Goal: Task Accomplishment & Management: Complete application form

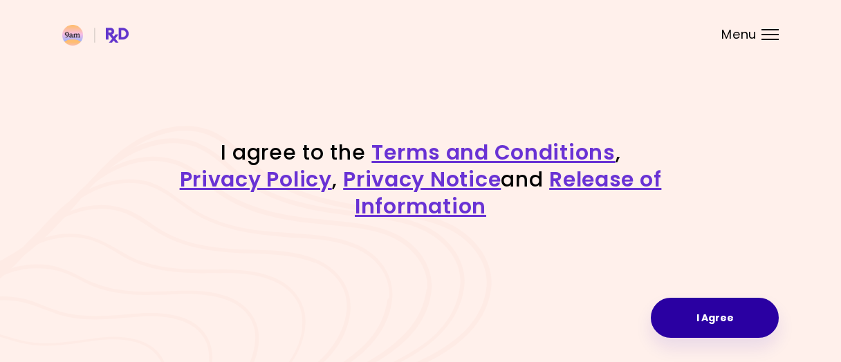
click at [706, 328] on button "I Agree" at bounding box center [715, 318] width 128 height 40
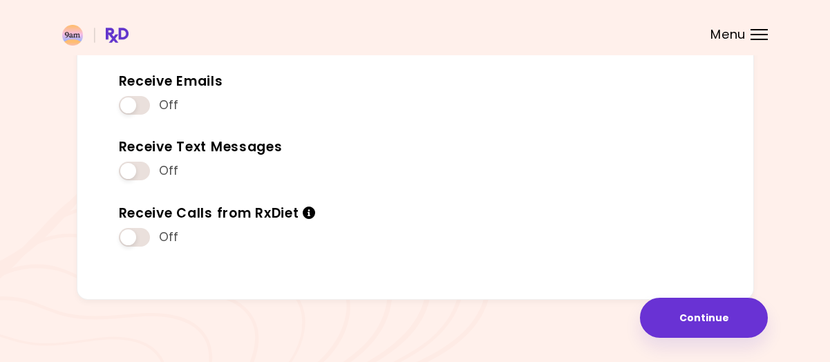
scroll to position [210, 0]
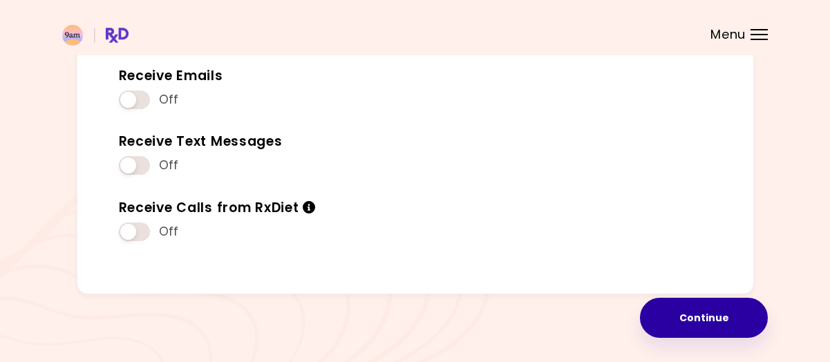
click at [726, 306] on button "Continue" at bounding box center [704, 318] width 128 height 40
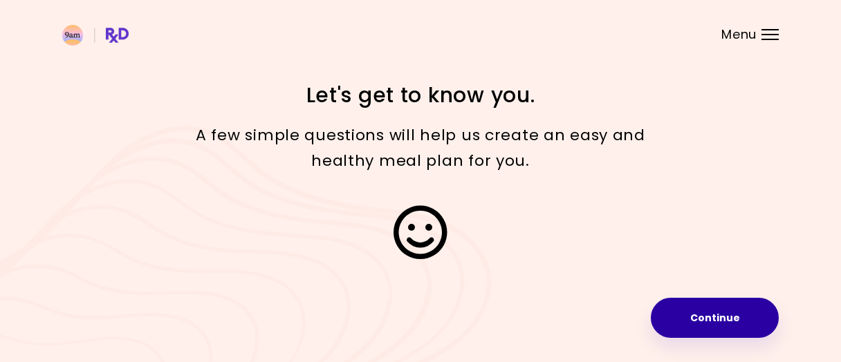
click at [729, 317] on button "Continue" at bounding box center [715, 318] width 128 height 40
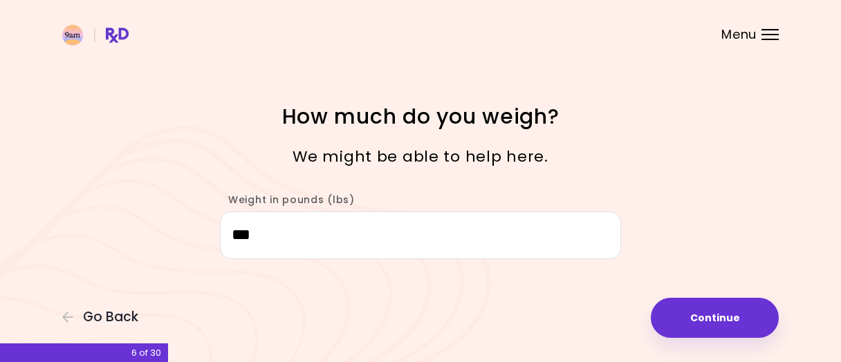
drag, startPoint x: 298, startPoint y: 237, endPoint x: -22, endPoint y: 228, distance: 320.3
click at [0, 228] on html "**********" at bounding box center [420, 181] width 841 height 362
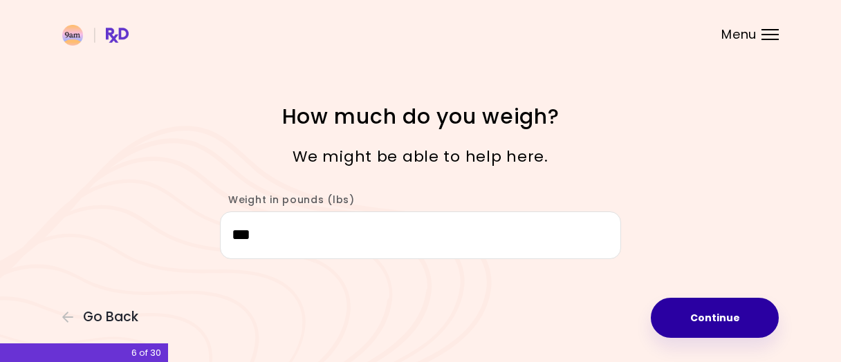
type input "***"
click at [700, 303] on button "Continue" at bounding box center [715, 318] width 128 height 40
select select "****"
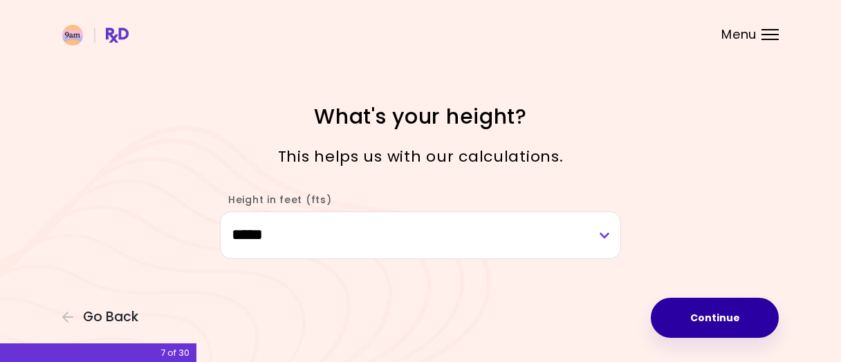
click at [698, 302] on button "Continue" at bounding box center [715, 318] width 128 height 40
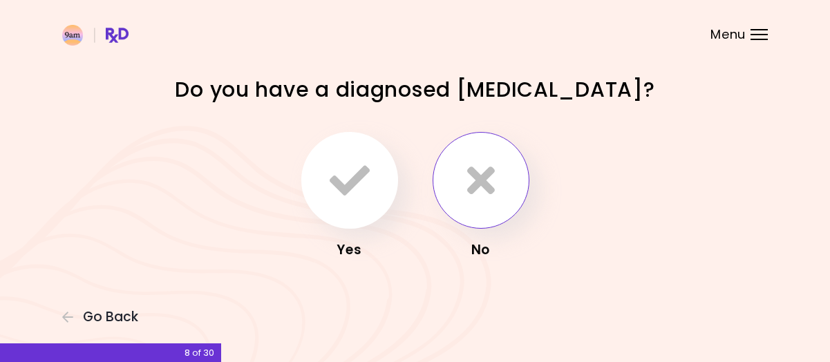
click at [521, 176] on button "button" at bounding box center [481, 180] width 97 height 97
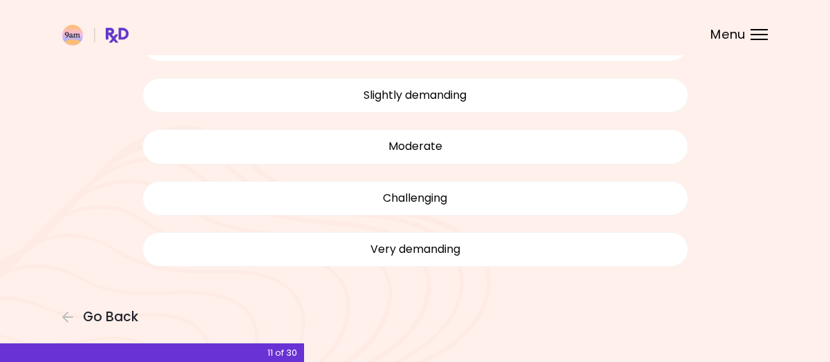
scroll to position [156, 0]
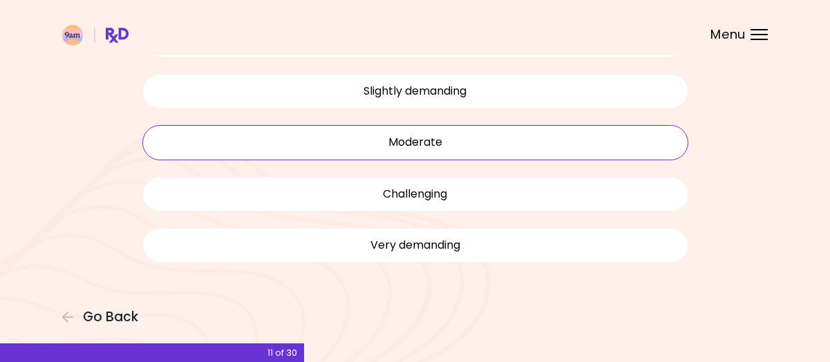
click at [335, 137] on button "Moderate" at bounding box center [415, 142] width 546 height 35
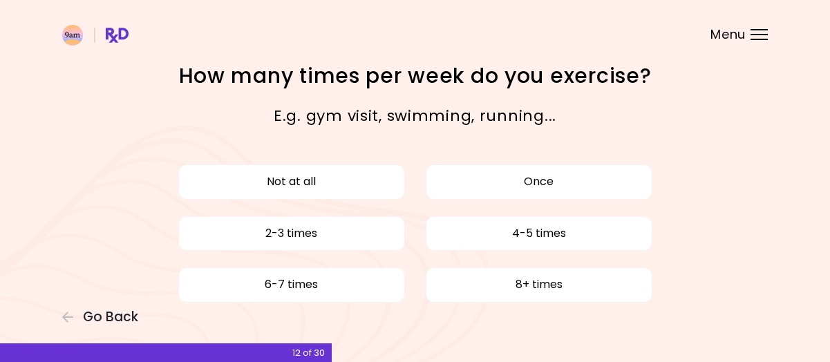
scroll to position [54, 0]
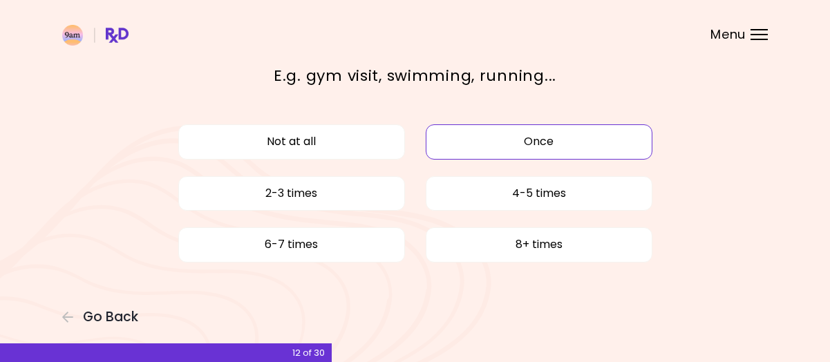
click at [515, 154] on button "Once" at bounding box center [539, 141] width 227 height 35
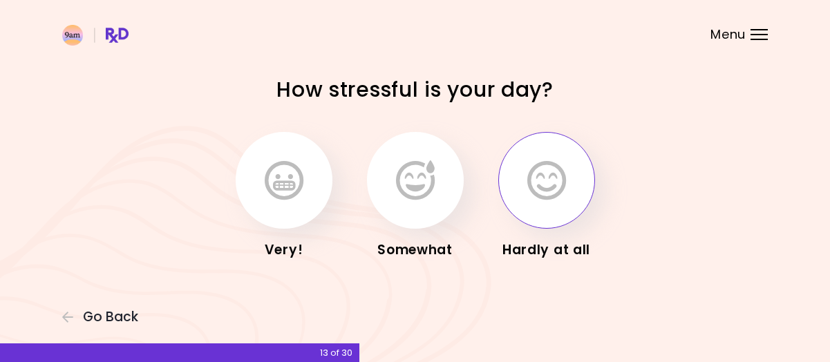
click at [539, 201] on button "button" at bounding box center [547, 180] width 97 height 97
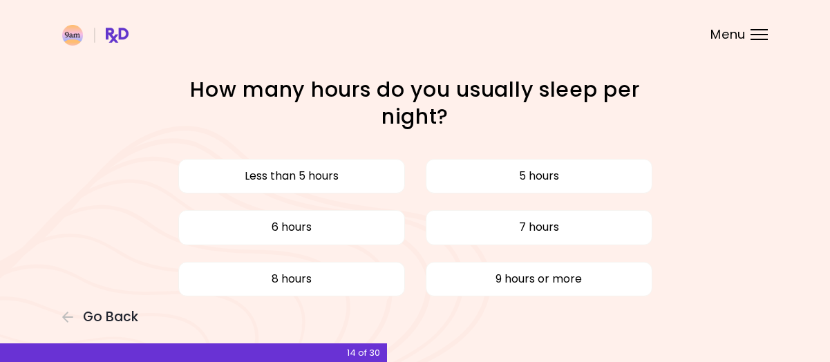
click at [539, 201] on div "Less than 5 hours 5 hours 6 hours 7 hours 8 hours 9 hours or more" at bounding box center [415, 228] width 567 height 154
click at [95, 320] on span "Go Back" at bounding box center [110, 317] width 55 height 15
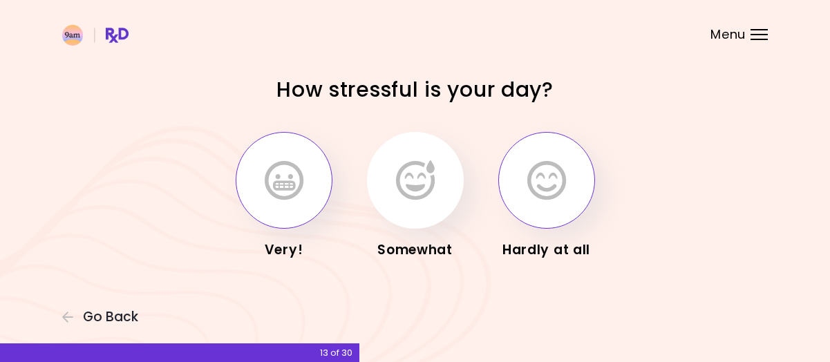
click at [290, 191] on icon "button" at bounding box center [284, 180] width 39 height 40
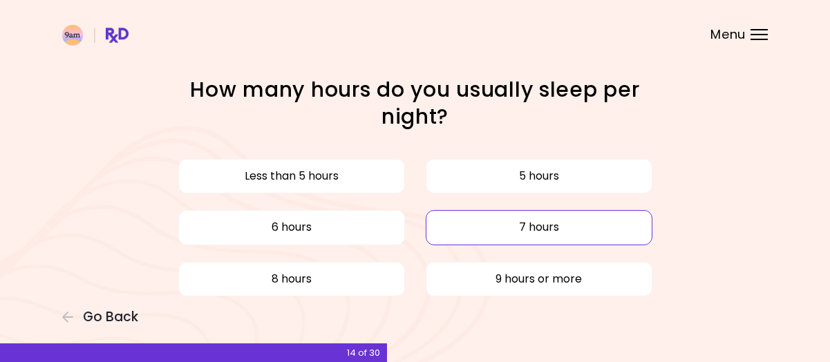
click at [633, 230] on button "7 hours" at bounding box center [539, 227] width 227 height 35
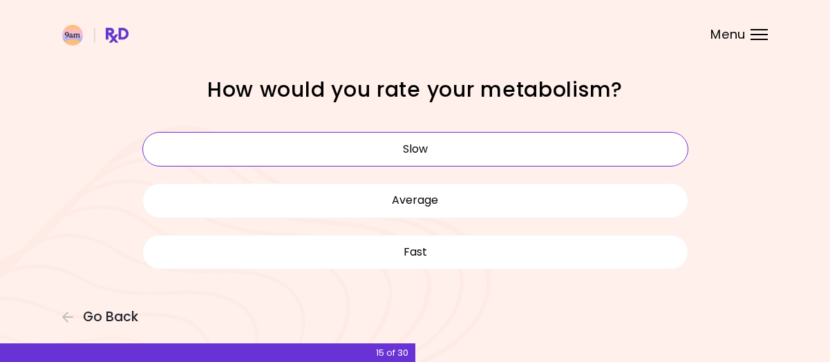
click at [346, 149] on button "Slow" at bounding box center [415, 149] width 546 height 35
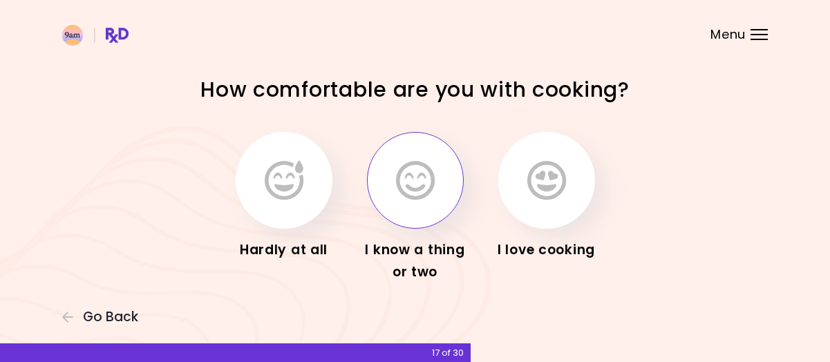
click at [429, 188] on icon "button" at bounding box center [415, 180] width 39 height 40
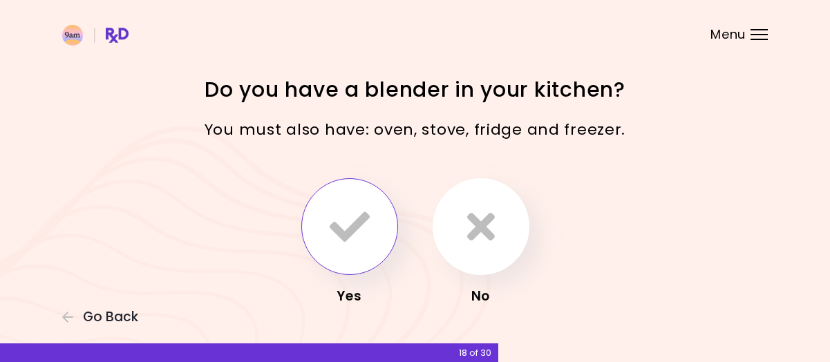
click at [354, 224] on icon "button" at bounding box center [350, 227] width 40 height 40
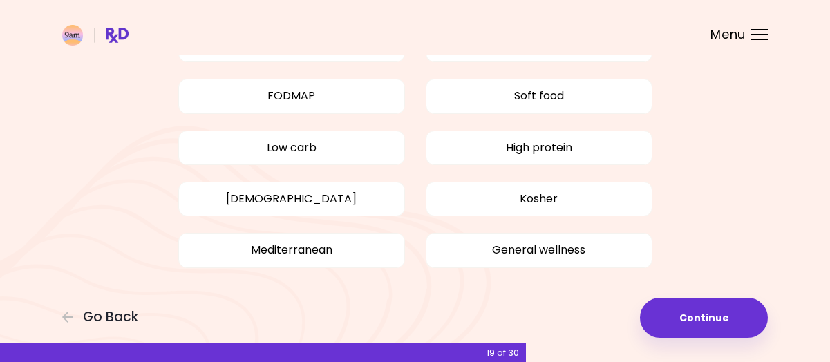
scroll to position [69, 0]
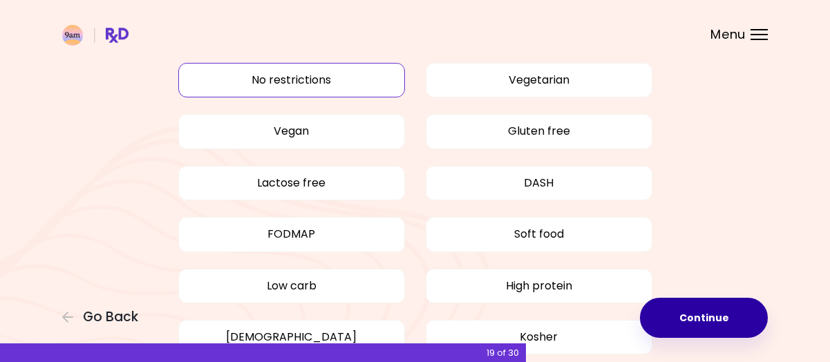
drag, startPoint x: 699, startPoint y: 333, endPoint x: 689, endPoint y: 331, distance: 9.8
click at [700, 333] on button "Continue" at bounding box center [704, 318] width 128 height 40
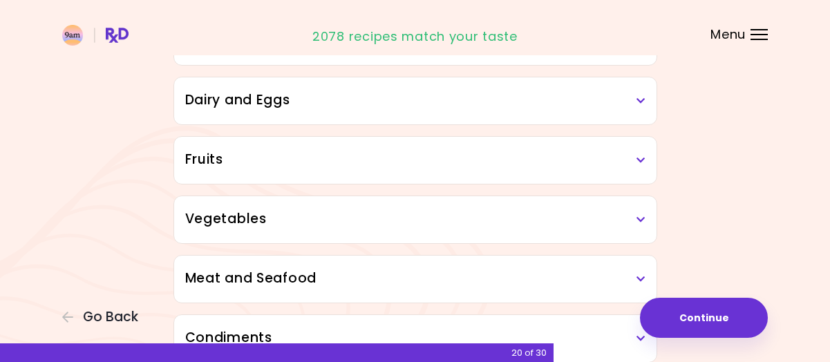
scroll to position [207, 0]
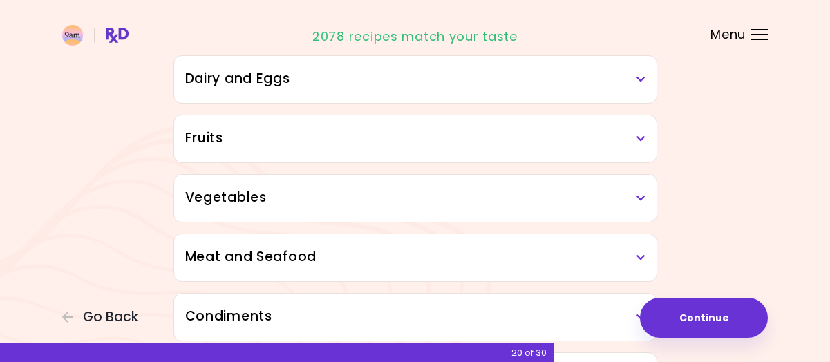
click at [649, 77] on div "Dairy and Eggs" at bounding box center [415, 79] width 483 height 47
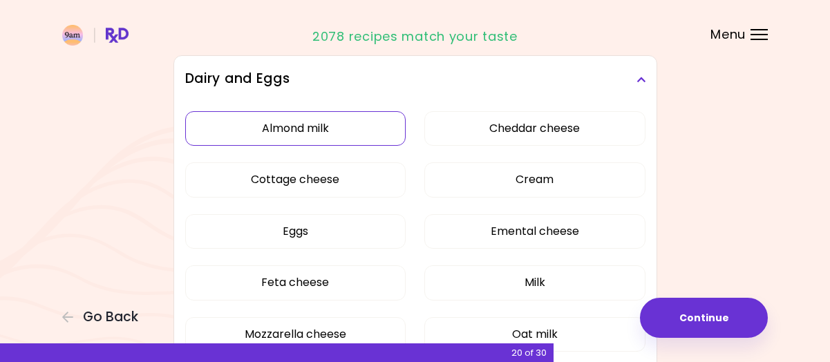
click at [266, 138] on button "Almond milk" at bounding box center [295, 128] width 221 height 35
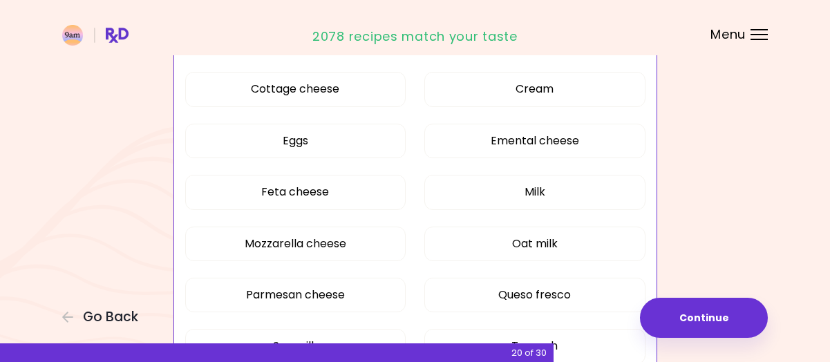
scroll to position [277, 0]
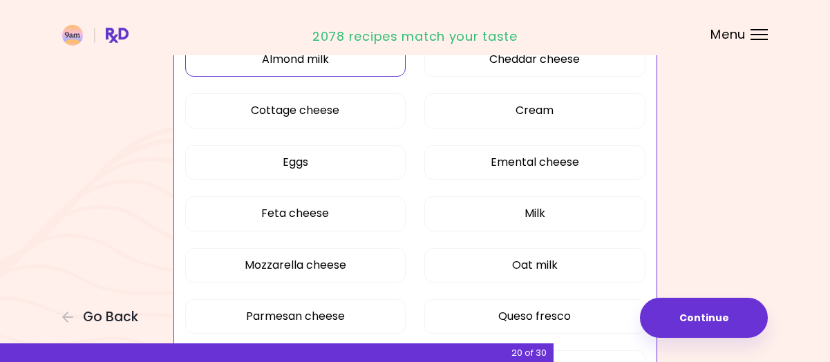
click at [357, 86] on div "Almond milk Cheddar cheese Cottage cheese Cream Eggs Emental cheese Feta cheese…" at bounding box center [415, 245] width 461 height 422
click at [364, 109] on button "Cottage cheese" at bounding box center [295, 110] width 221 height 35
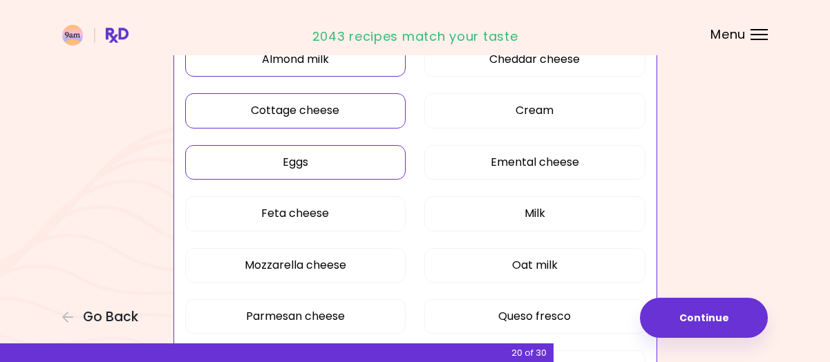
click at [299, 160] on button "Eggs" at bounding box center [295, 162] width 221 height 35
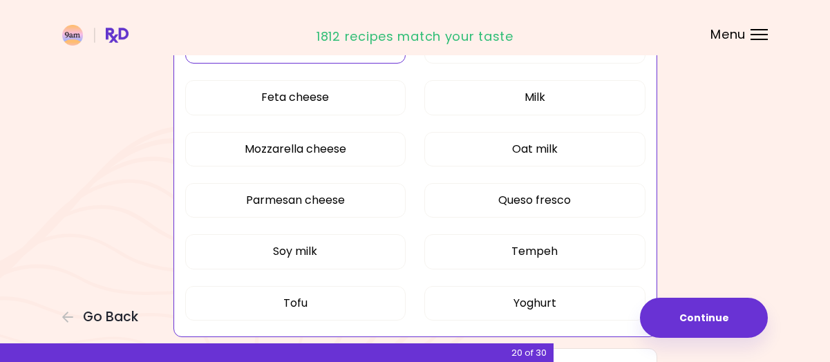
scroll to position [415, 0]
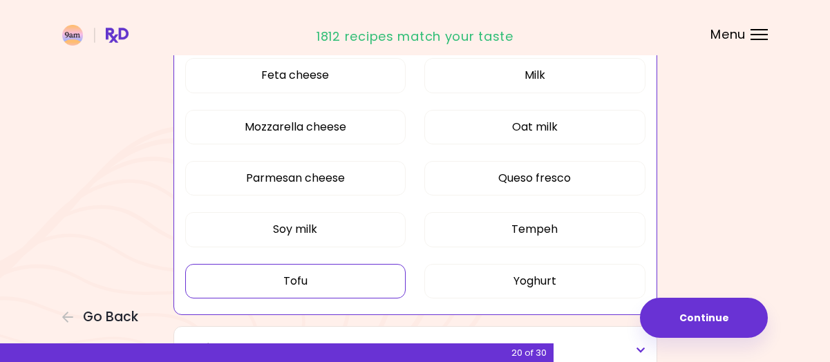
click at [327, 285] on button "Tofu" at bounding box center [295, 281] width 221 height 35
click at [557, 217] on button "Tempeh" at bounding box center [535, 229] width 221 height 35
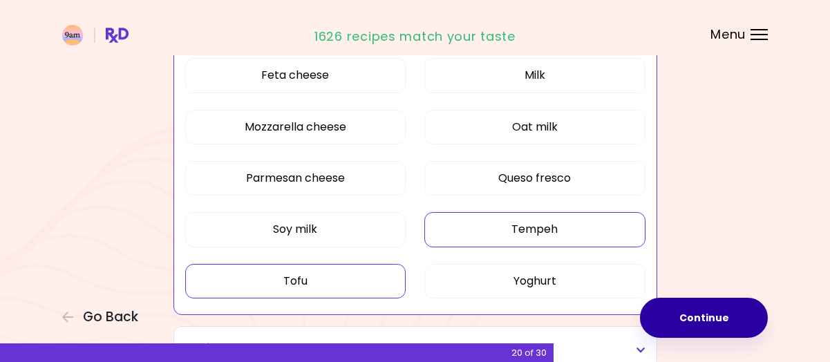
click at [731, 299] on button "Continue" at bounding box center [704, 318] width 128 height 40
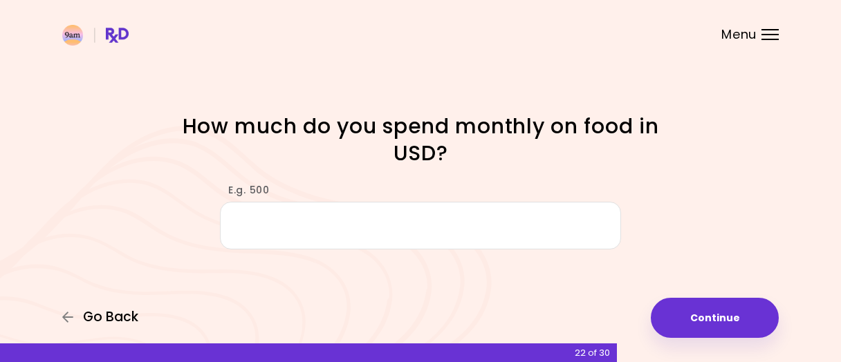
click at [93, 319] on span "Go Back" at bounding box center [110, 317] width 55 height 15
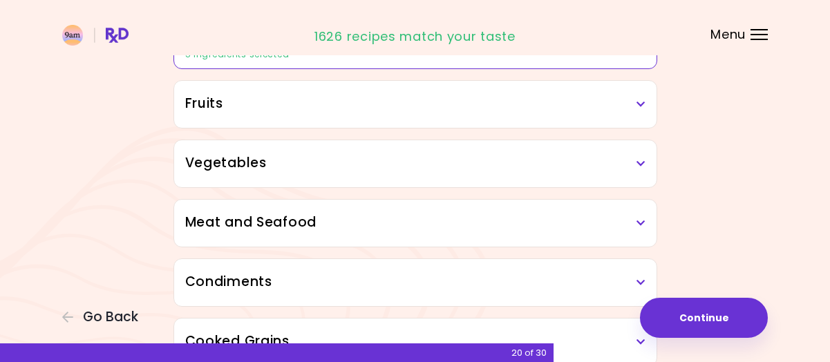
scroll to position [277, 0]
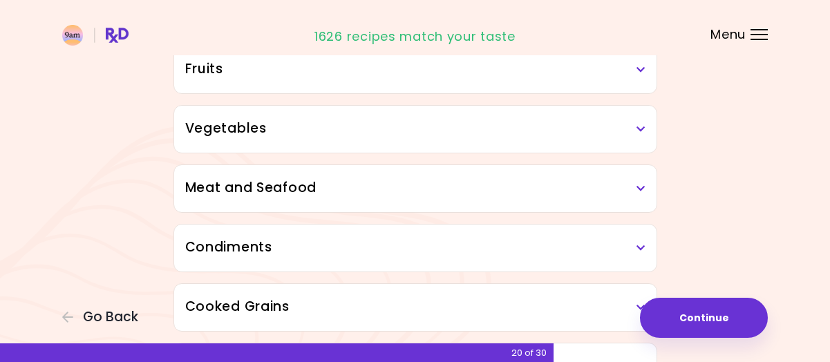
click at [462, 124] on h3 "Vegetables" at bounding box center [415, 129] width 461 height 20
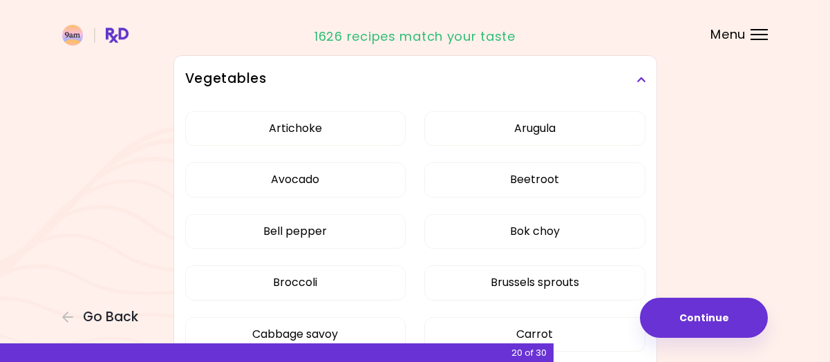
scroll to position [346, 0]
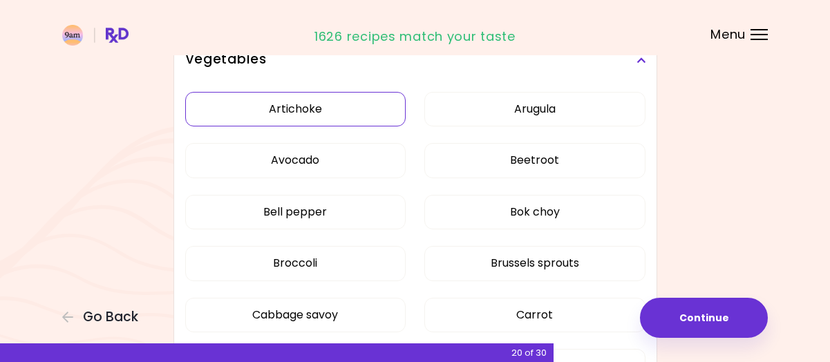
click at [348, 118] on button "Artichoke" at bounding box center [295, 109] width 221 height 35
click at [342, 152] on button "Avocado" at bounding box center [295, 160] width 221 height 35
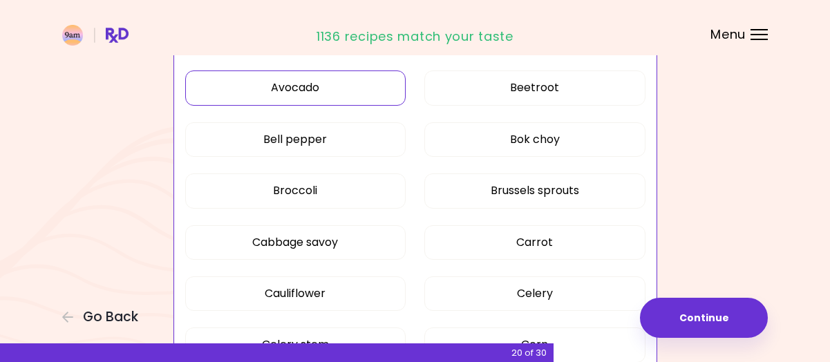
scroll to position [484, 0]
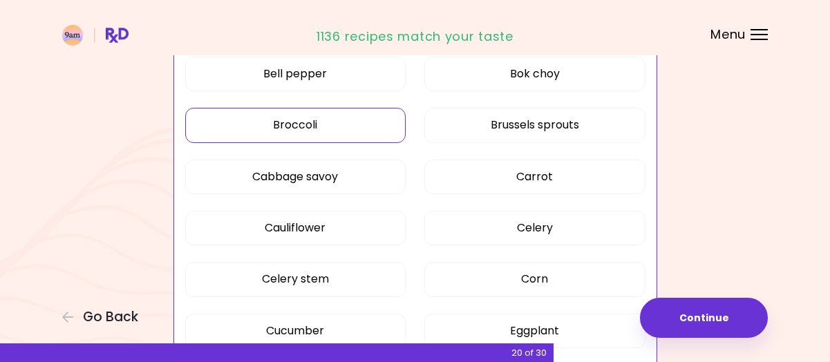
click at [334, 122] on button "Broccoli" at bounding box center [295, 125] width 221 height 35
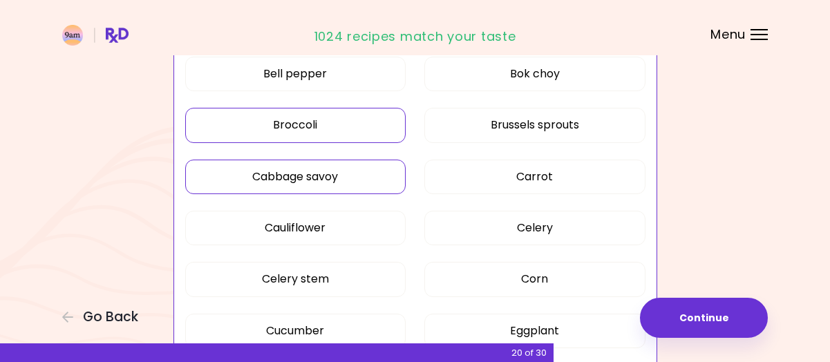
click at [290, 172] on button "Cabbage savoy" at bounding box center [295, 177] width 221 height 35
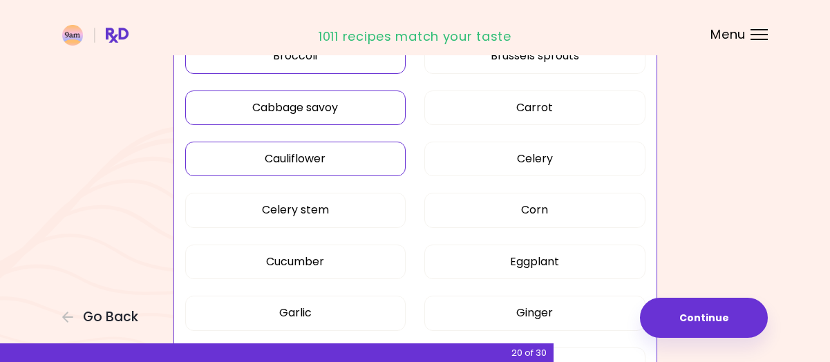
click at [290, 148] on button "Cauliflower" at bounding box center [295, 159] width 221 height 35
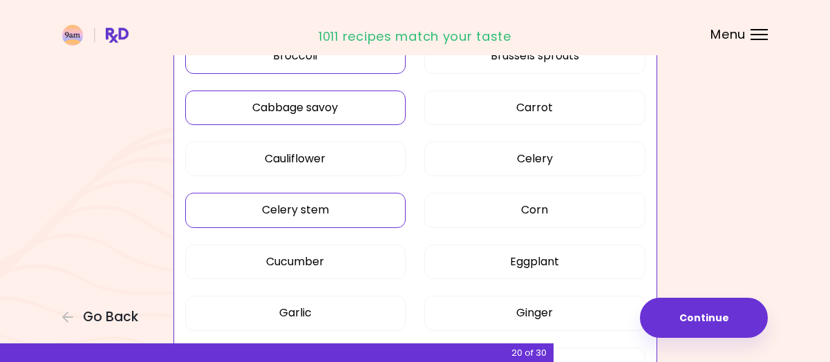
click at [299, 203] on button "Celery stem" at bounding box center [295, 210] width 221 height 35
click at [334, 254] on button "Cucumber" at bounding box center [295, 262] width 221 height 35
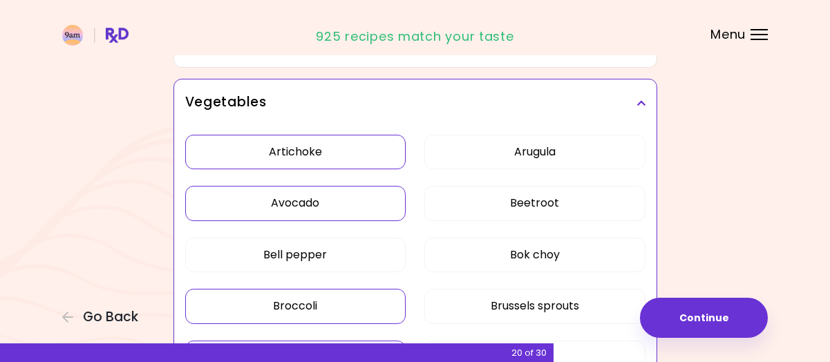
scroll to position [346, 0]
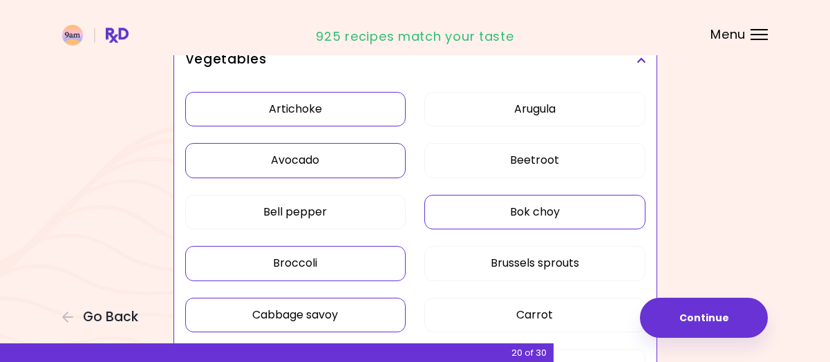
click at [595, 217] on button "Bok choy" at bounding box center [535, 212] width 221 height 35
click at [583, 257] on button "Brussels sprouts" at bounding box center [535, 263] width 221 height 35
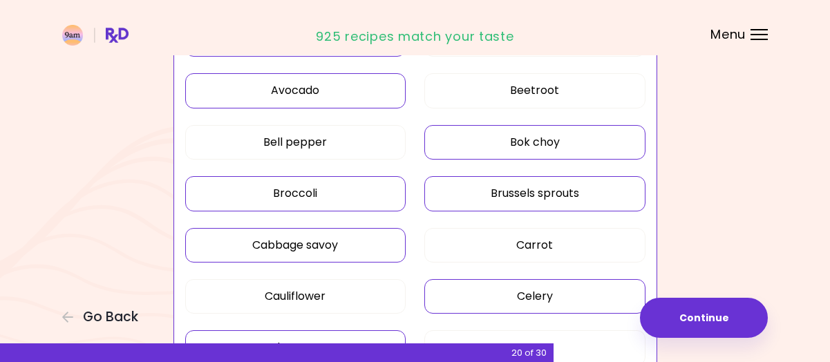
scroll to position [484, 0]
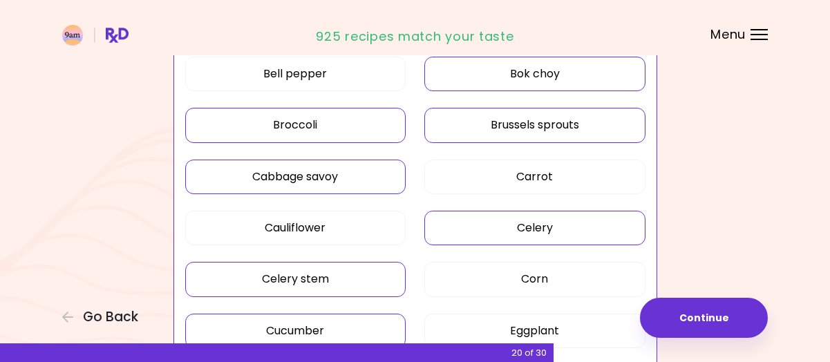
click at [587, 228] on button "Celery" at bounding box center [535, 228] width 221 height 35
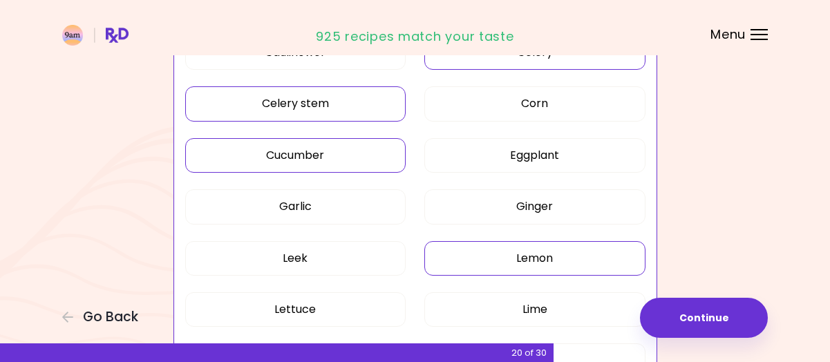
scroll to position [691, 0]
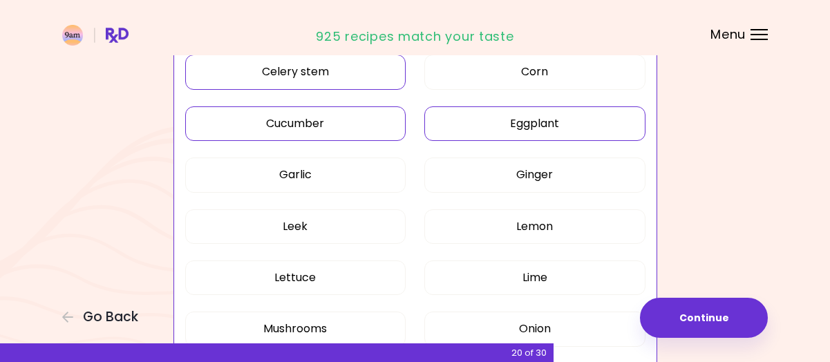
click at [579, 118] on button "Eggplant" at bounding box center [535, 123] width 221 height 35
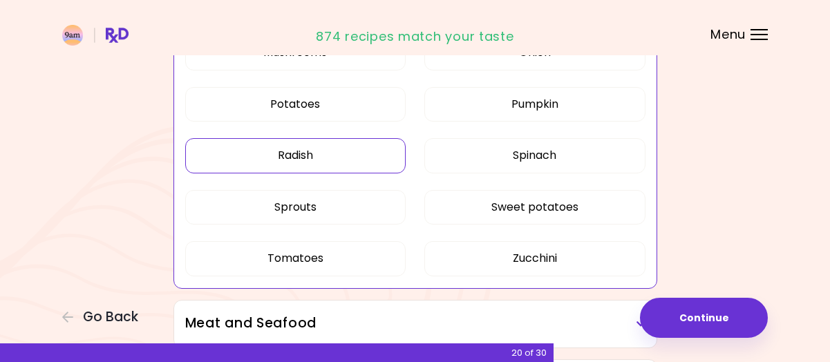
scroll to position [899, 0]
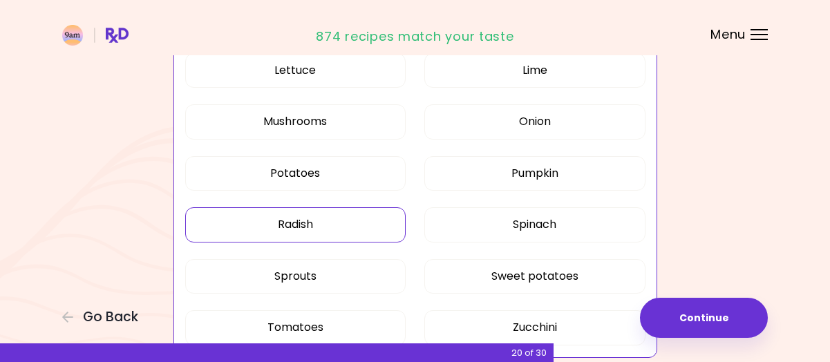
click at [235, 230] on button "Radish" at bounding box center [295, 224] width 221 height 35
click at [248, 120] on button "Mushrooms" at bounding box center [295, 121] width 221 height 35
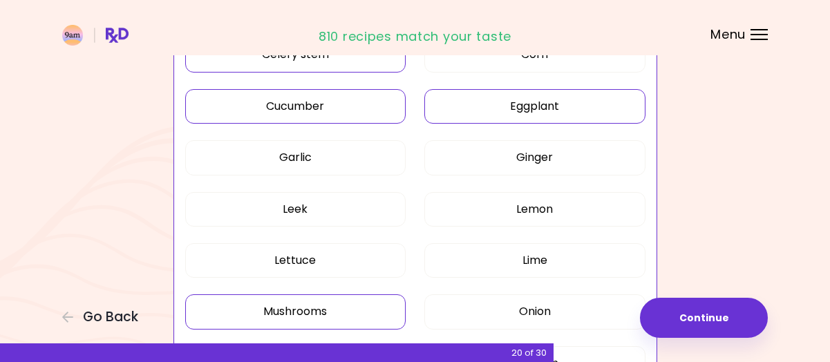
scroll to position [691, 0]
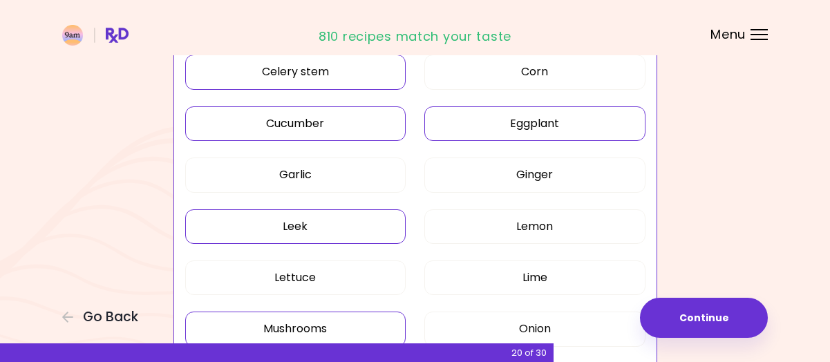
click at [278, 227] on button "Leek" at bounding box center [295, 227] width 221 height 35
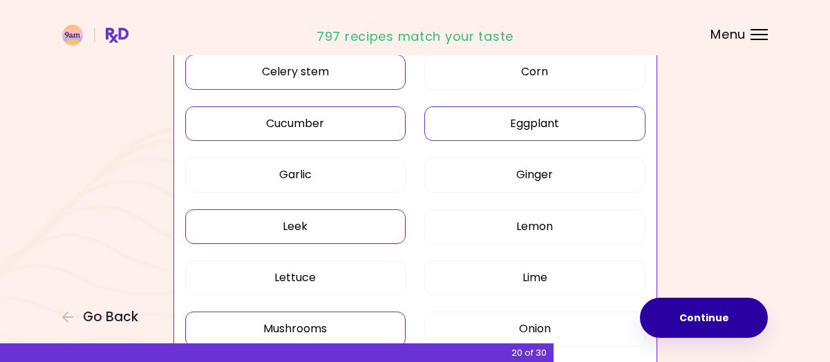
click at [686, 315] on button "Continue" at bounding box center [704, 318] width 128 height 40
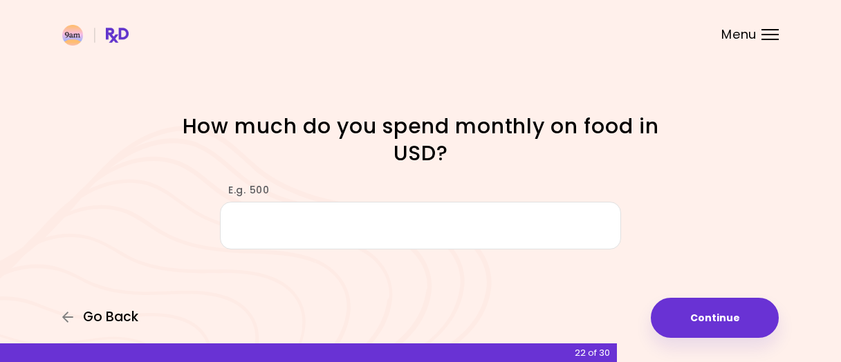
click at [93, 317] on span "Go Back" at bounding box center [110, 317] width 55 height 15
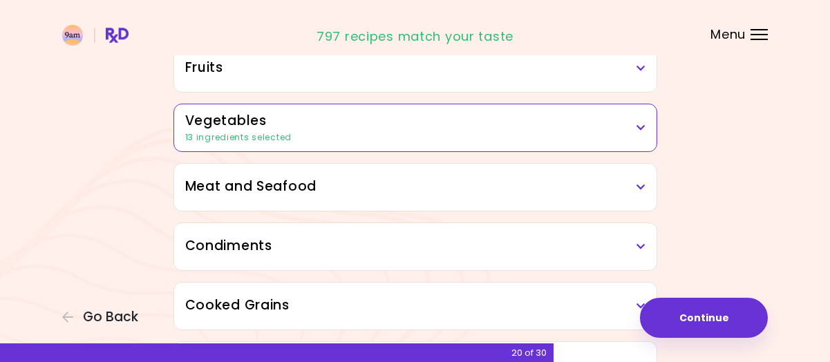
scroll to position [346, 0]
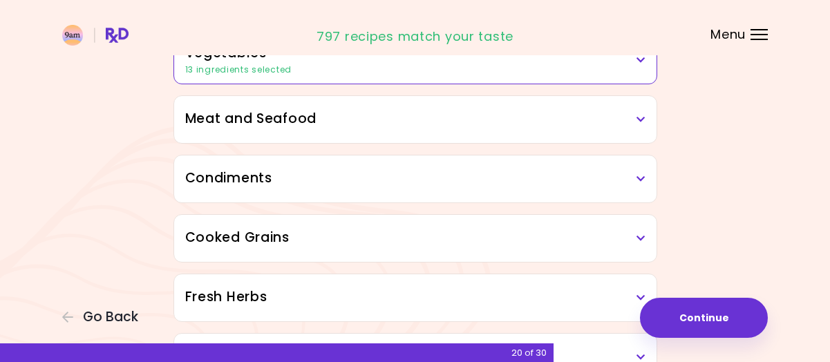
click at [301, 106] on div "Meat and Seafood" at bounding box center [415, 119] width 483 height 47
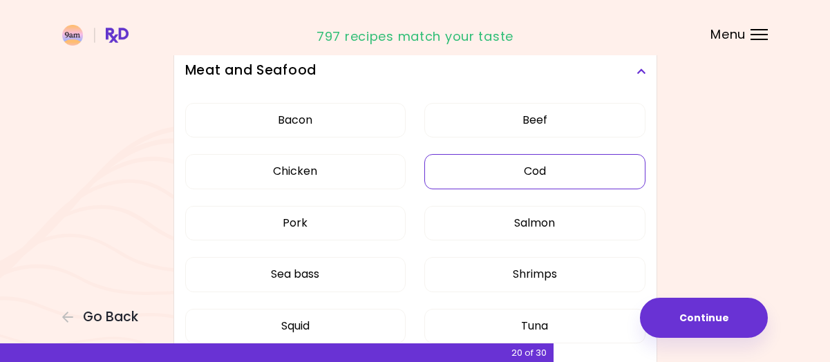
scroll to position [415, 0]
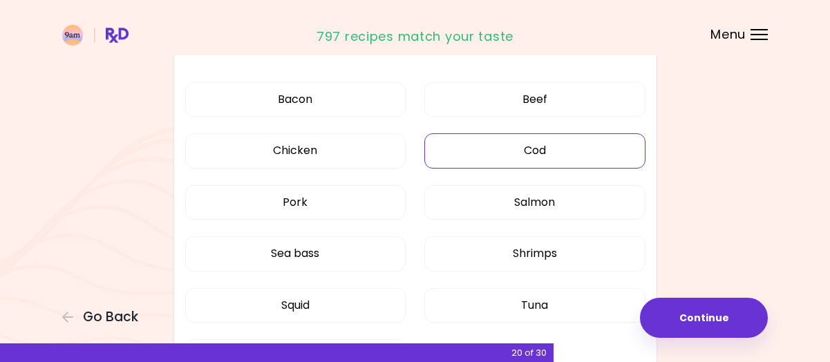
click at [546, 149] on button "Cod" at bounding box center [535, 150] width 221 height 35
click at [539, 203] on button "Salmon" at bounding box center [535, 202] width 221 height 35
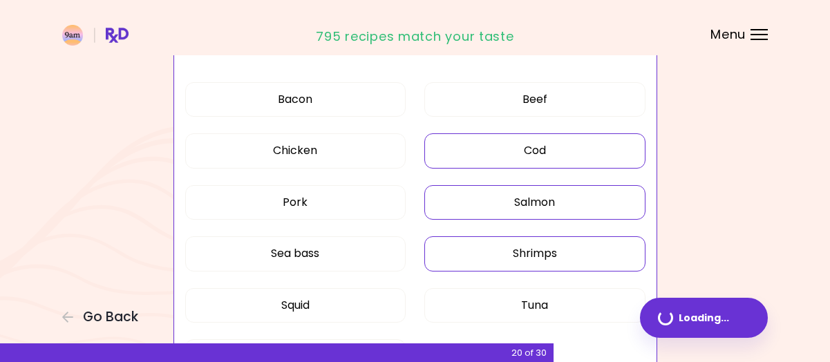
click at [541, 258] on button "Shrimps" at bounding box center [535, 253] width 221 height 35
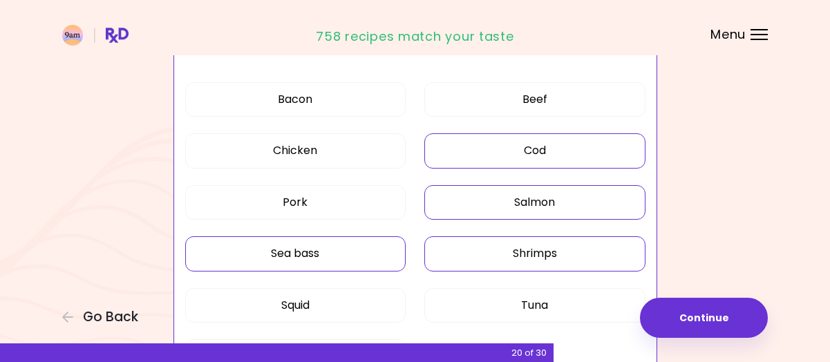
click at [325, 258] on button "Sea bass" at bounding box center [295, 253] width 221 height 35
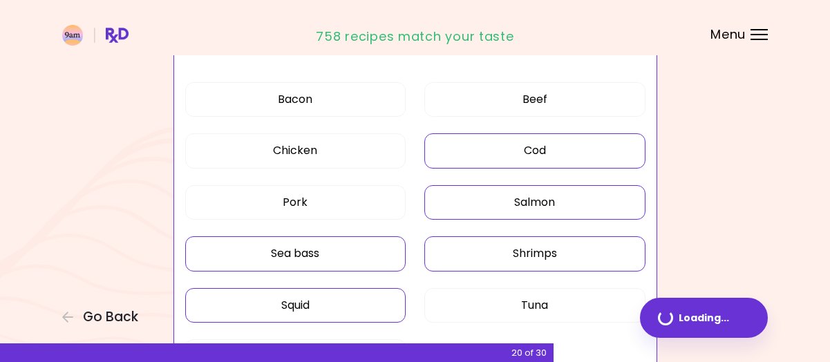
click at [332, 299] on button "Squid" at bounding box center [295, 305] width 221 height 35
click at [514, 303] on button "Tuna" at bounding box center [535, 305] width 221 height 35
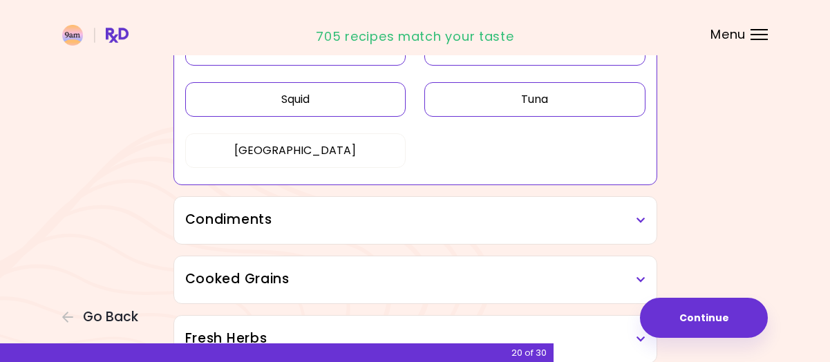
scroll to position [622, 0]
click at [490, 209] on h3 "Condiments" at bounding box center [415, 219] width 461 height 20
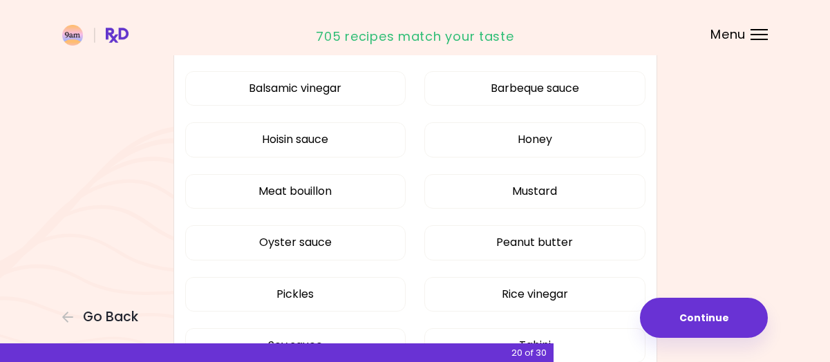
scroll to position [761, 0]
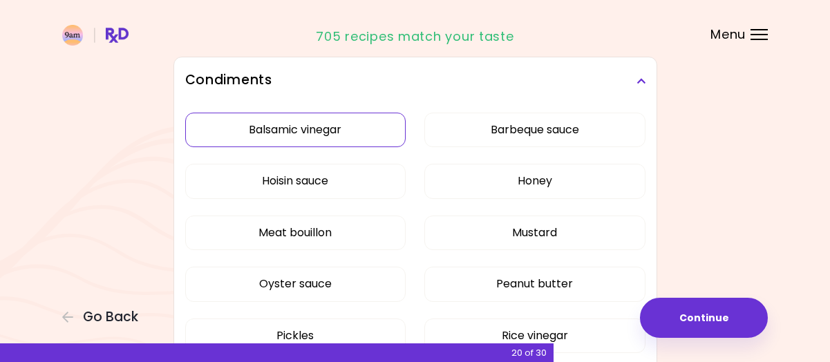
click at [285, 116] on div "Balsamic vinegar Barbeque sauce Hoisin sauce Honey Meat bouillon Mustard Oyster…" at bounding box center [415, 289] width 461 height 371
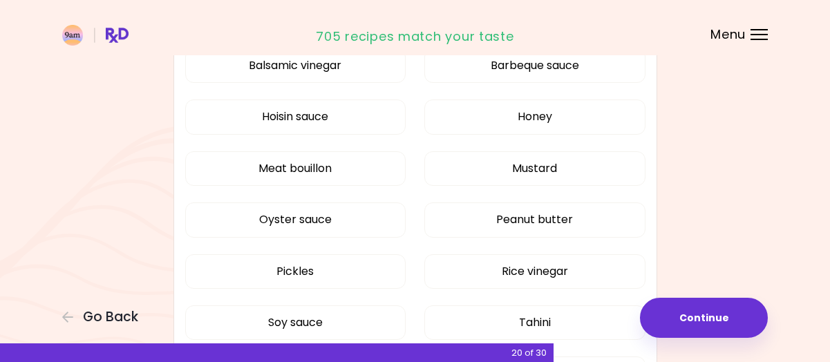
scroll to position [415, 0]
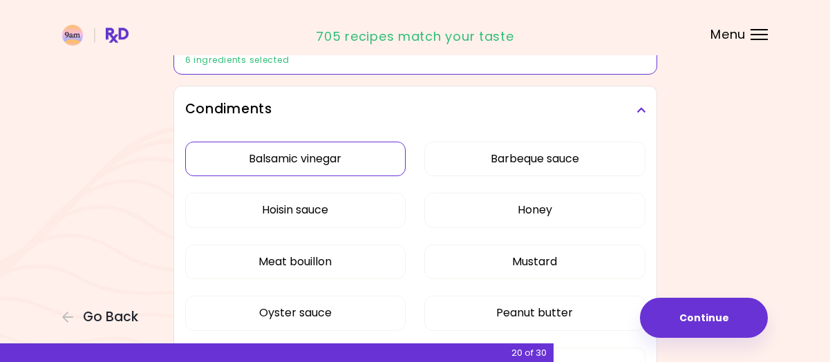
click at [365, 146] on button "Balsamic vinegar" at bounding box center [295, 159] width 221 height 35
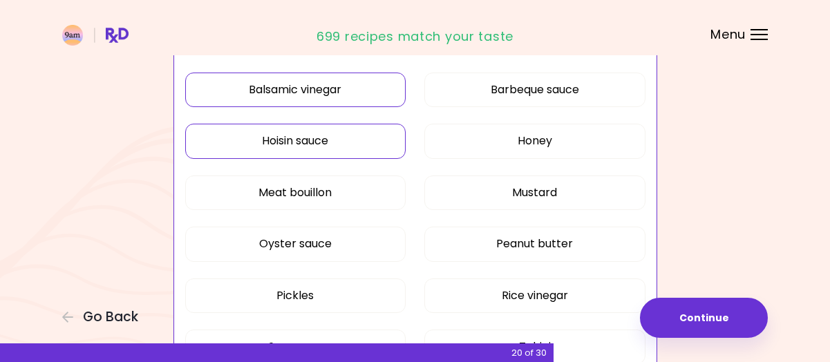
click at [362, 142] on button "Hoisin sauce" at bounding box center [295, 141] width 221 height 35
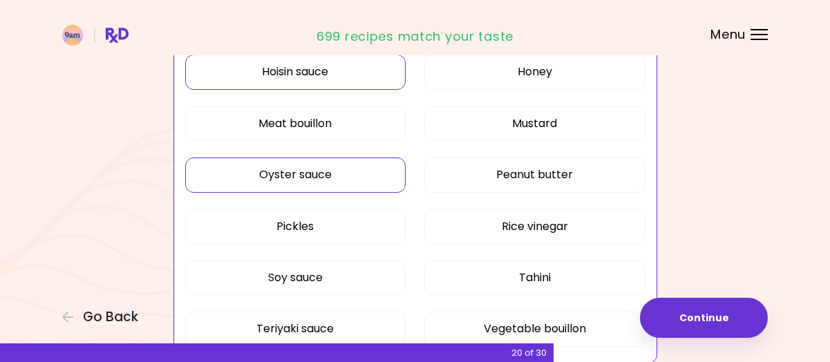
click at [360, 185] on button "Oyster sauce" at bounding box center [295, 175] width 221 height 35
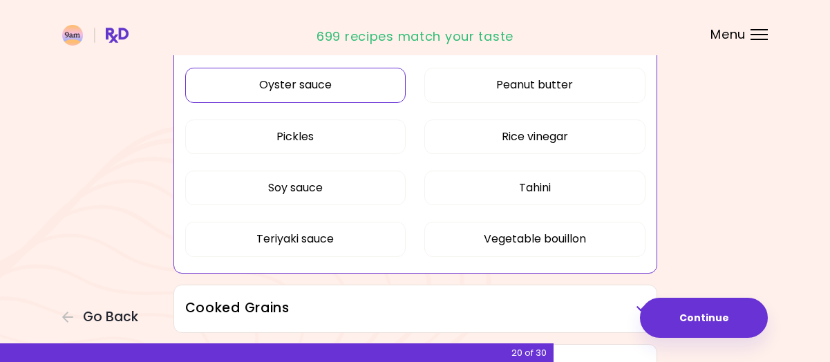
scroll to position [622, 0]
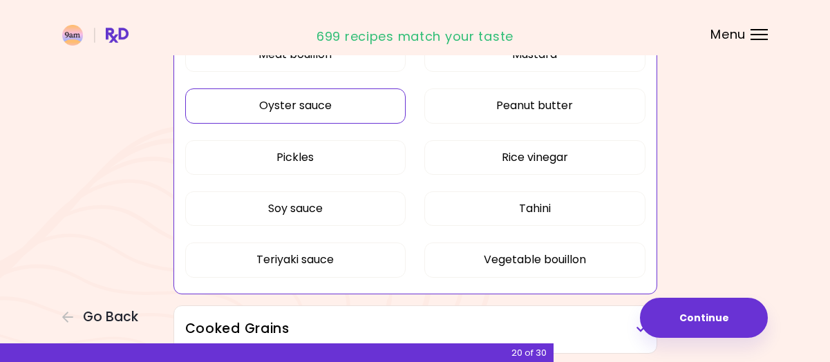
click at [542, 207] on button "Tahini" at bounding box center [535, 209] width 221 height 35
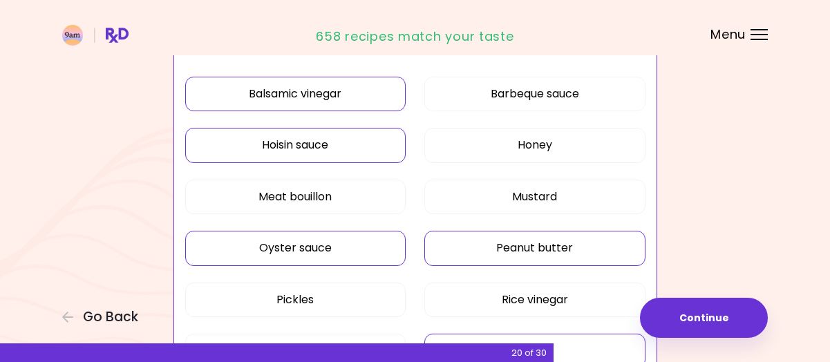
scroll to position [415, 0]
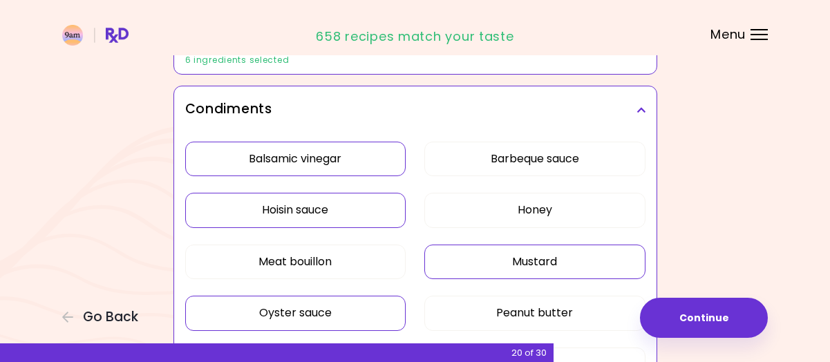
click at [588, 263] on button "Mustard" at bounding box center [535, 262] width 221 height 35
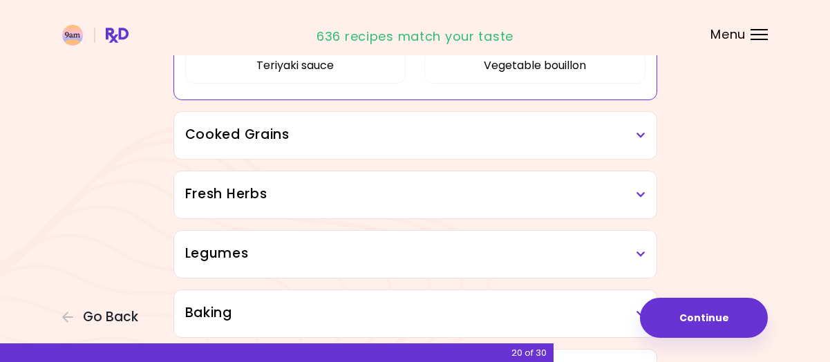
scroll to position [830, 0]
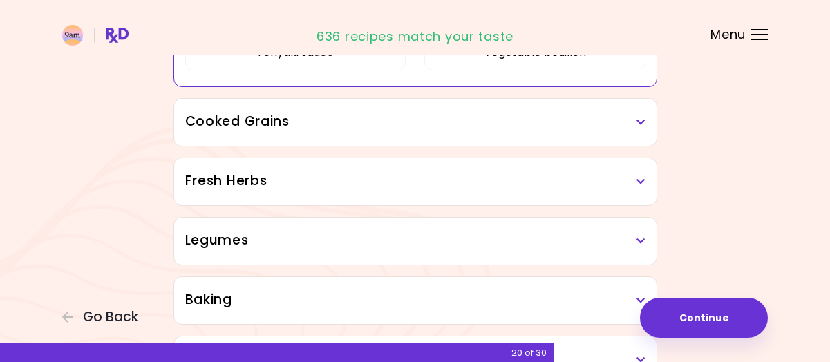
click at [495, 120] on h3 "Cooked Grains" at bounding box center [415, 122] width 461 height 20
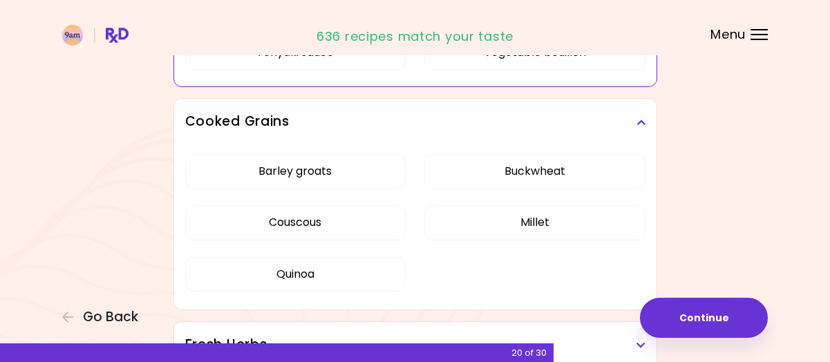
click at [495, 120] on h3 "Cooked Grains" at bounding box center [415, 122] width 461 height 20
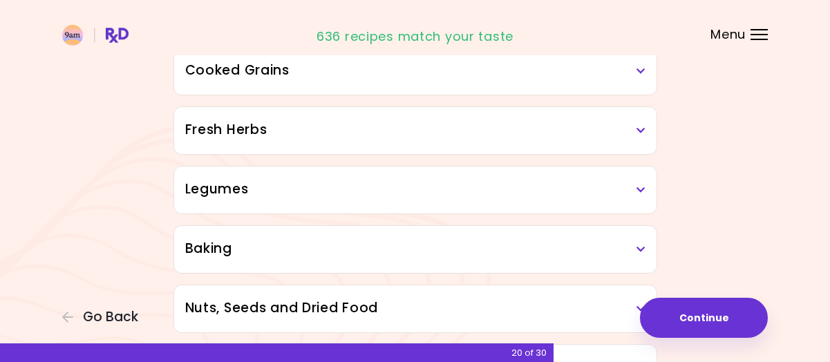
scroll to position [899, 0]
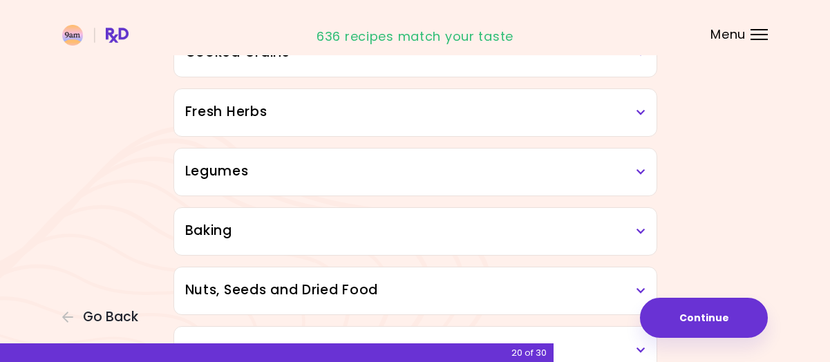
click at [494, 120] on div "Fresh Herbs" at bounding box center [415, 112] width 483 height 47
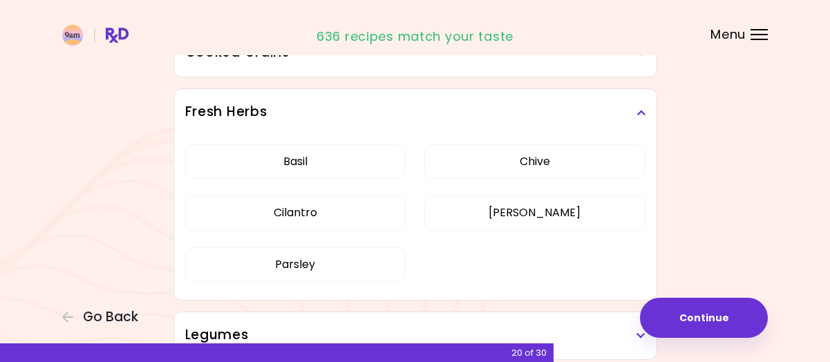
click at [494, 120] on div "Fresh Herbs" at bounding box center [415, 112] width 483 height 47
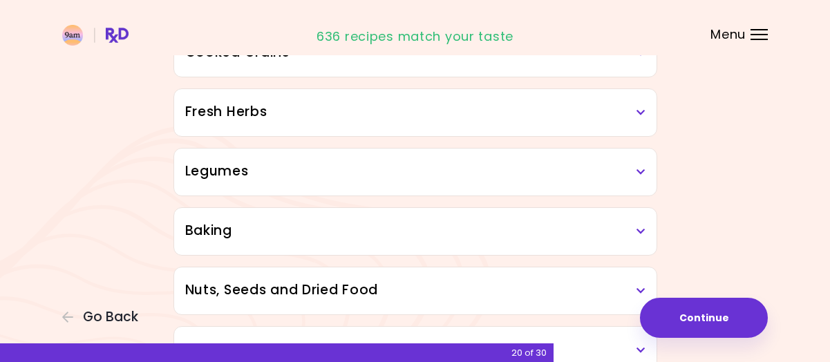
click at [479, 164] on h3 "Legumes" at bounding box center [415, 172] width 461 height 20
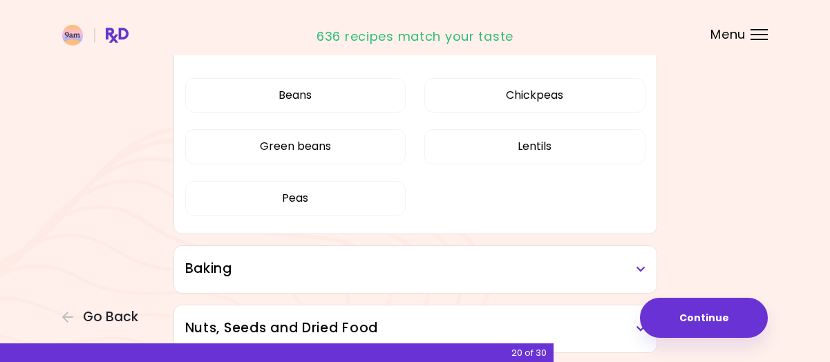
scroll to position [1037, 0]
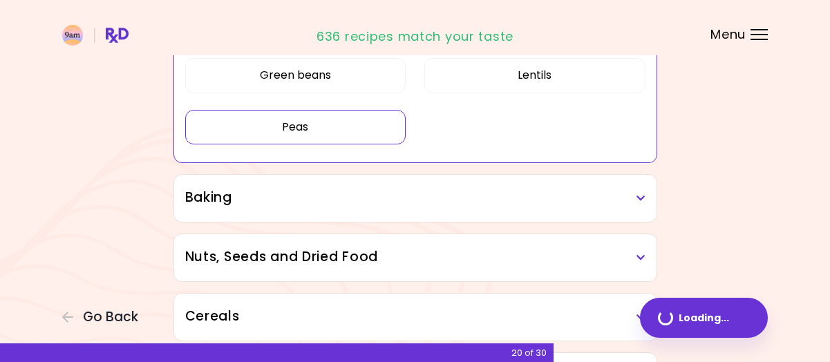
scroll to position [669, 0]
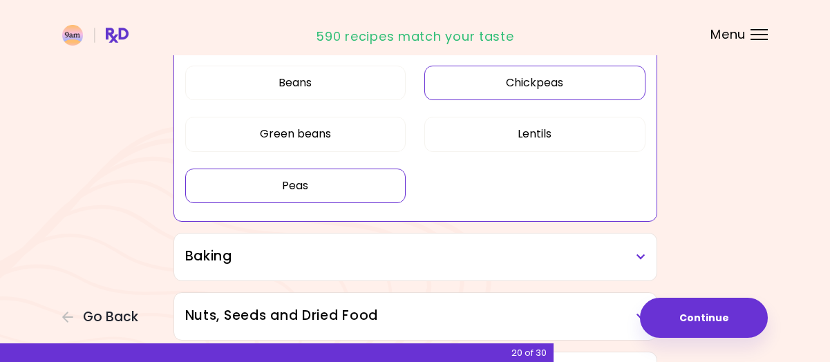
click at [523, 82] on button "Chickpeas" at bounding box center [535, 83] width 221 height 35
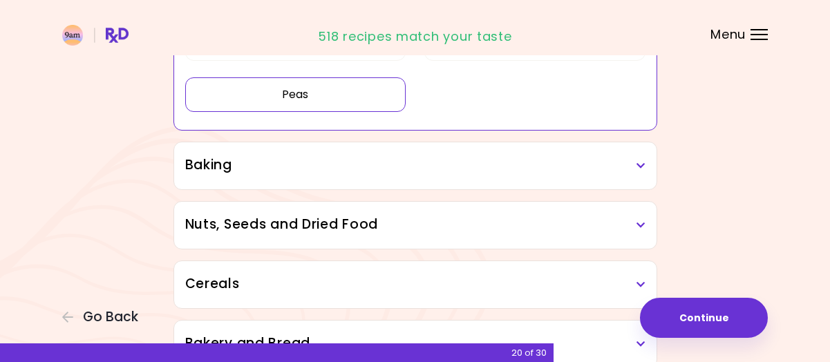
scroll to position [808, 0]
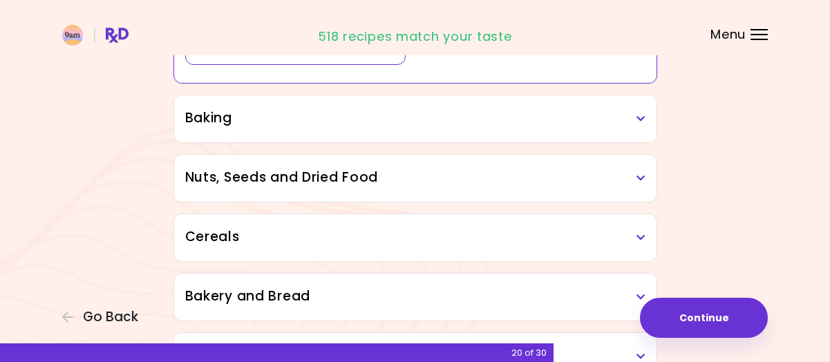
click at [368, 109] on h3 "Baking" at bounding box center [415, 119] width 461 height 20
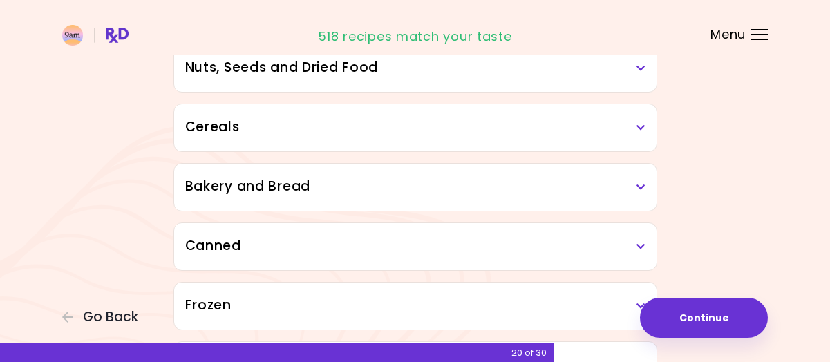
scroll to position [1084, 0]
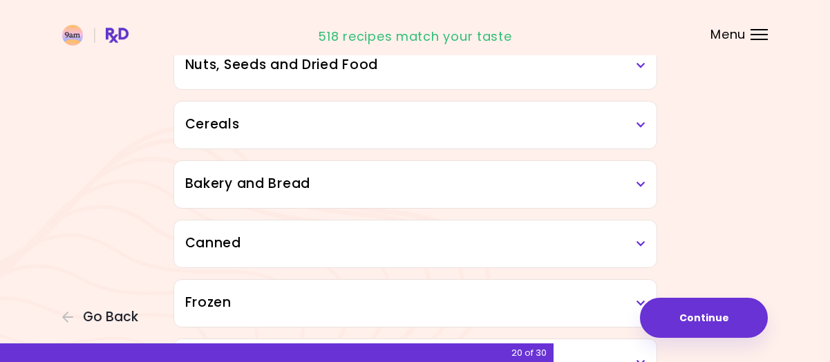
click at [329, 59] on h3 "Nuts, Seeds and Dried Food" at bounding box center [415, 65] width 461 height 20
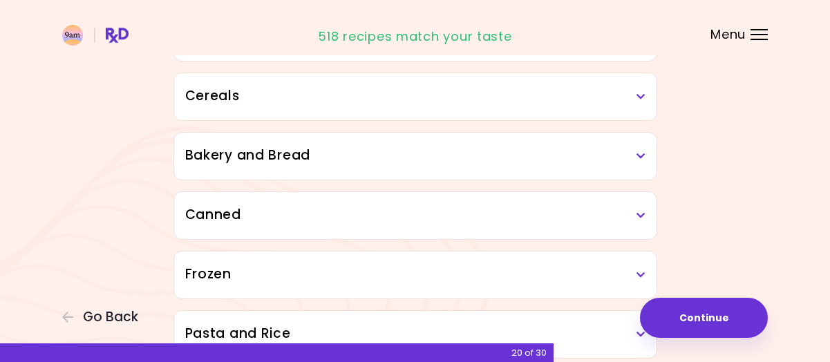
scroll to position [1361, 0]
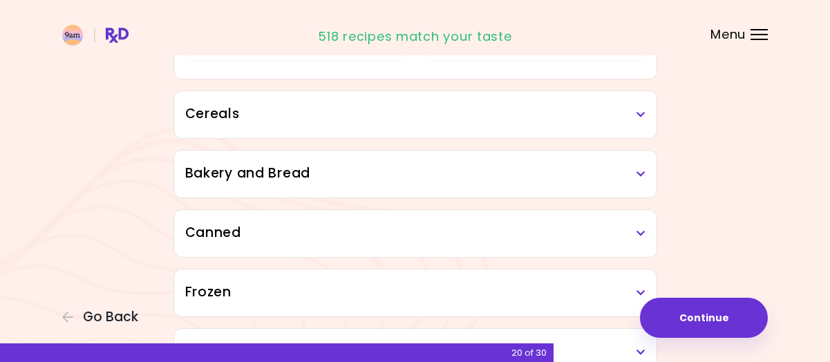
click at [300, 115] on h3 "Cereals" at bounding box center [415, 114] width 461 height 20
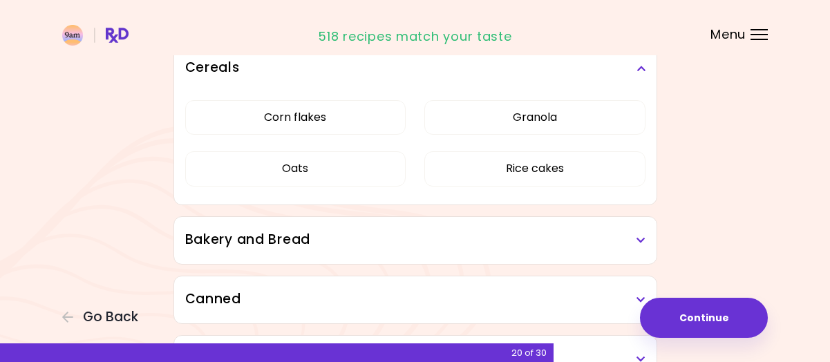
scroll to position [792, 0]
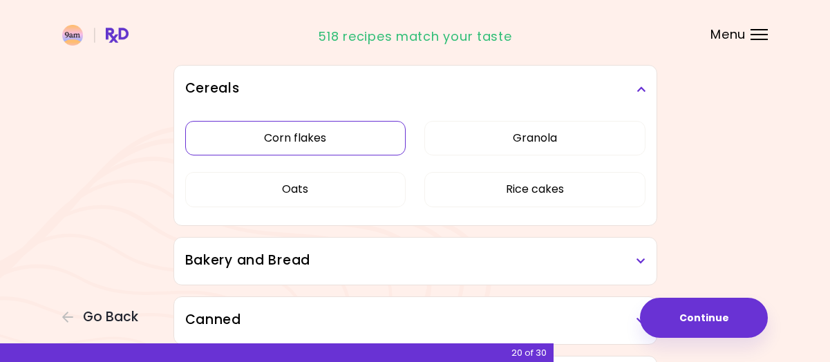
click at [282, 141] on button "Corn flakes" at bounding box center [295, 138] width 221 height 35
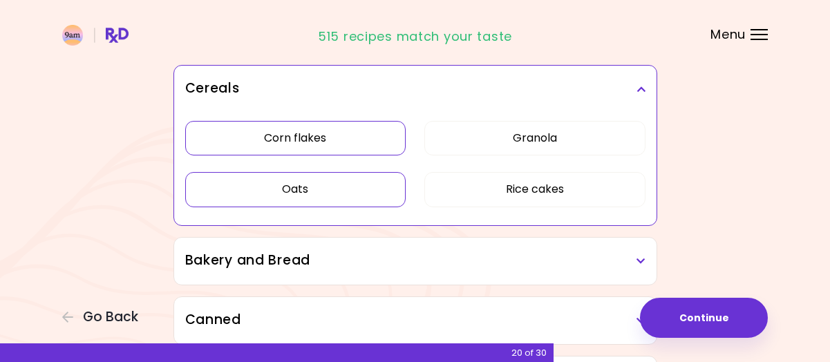
click at [283, 185] on button "Oats" at bounding box center [295, 189] width 221 height 35
click at [264, 193] on button "Oats" at bounding box center [295, 189] width 221 height 35
click at [232, 258] on h3 "Bakery and Bread" at bounding box center [415, 261] width 461 height 20
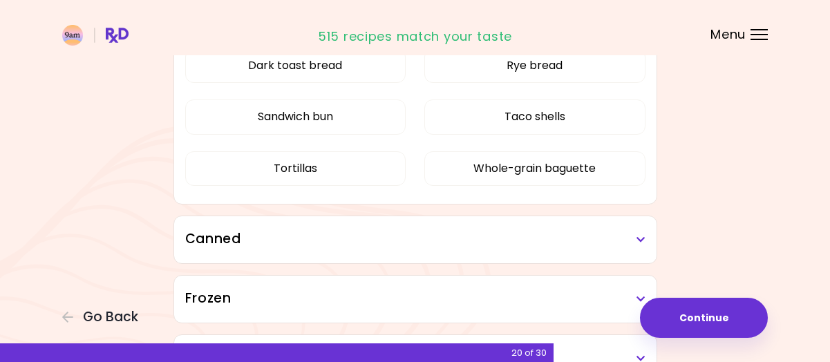
scroll to position [1069, 0]
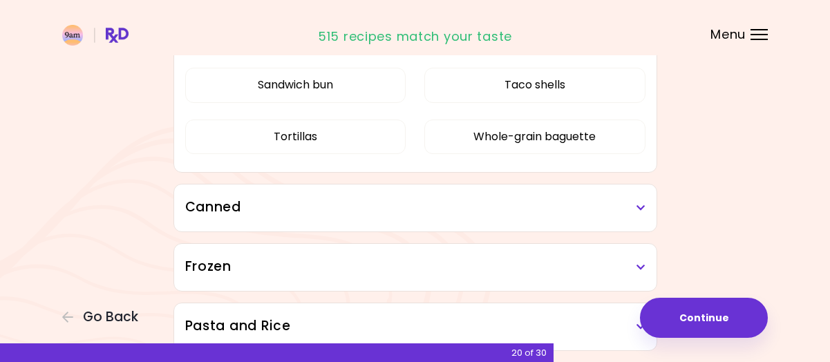
click at [243, 204] on h3 "Canned" at bounding box center [415, 208] width 461 height 20
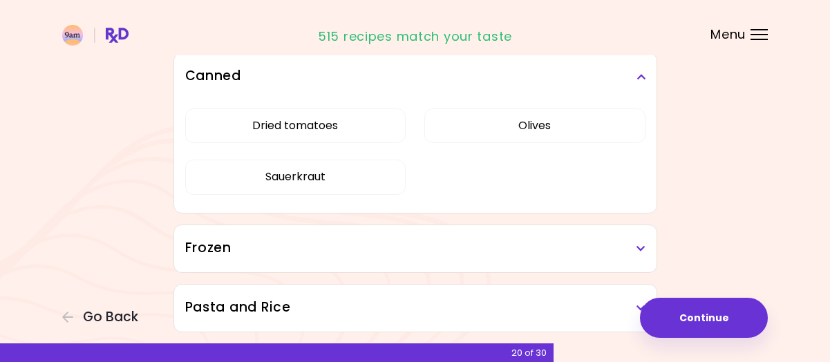
scroll to position [1207, 0]
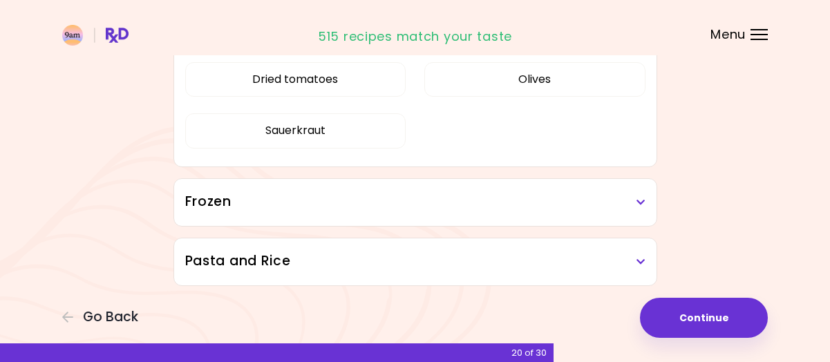
click at [318, 167] on div "Dried tomatoes Olives Sauerkraut" at bounding box center [415, 111] width 461 height 114
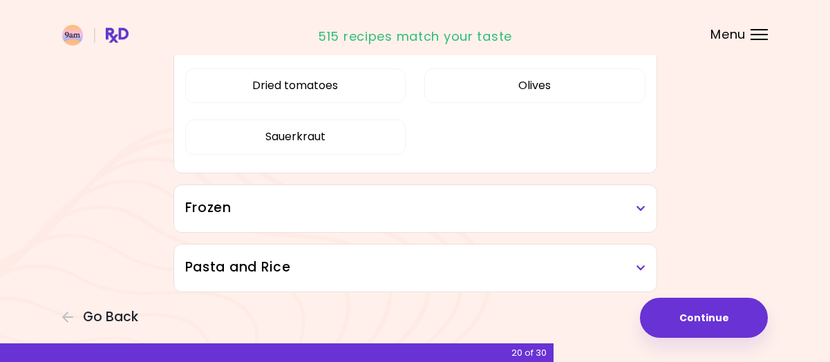
scroll to position [962, 0]
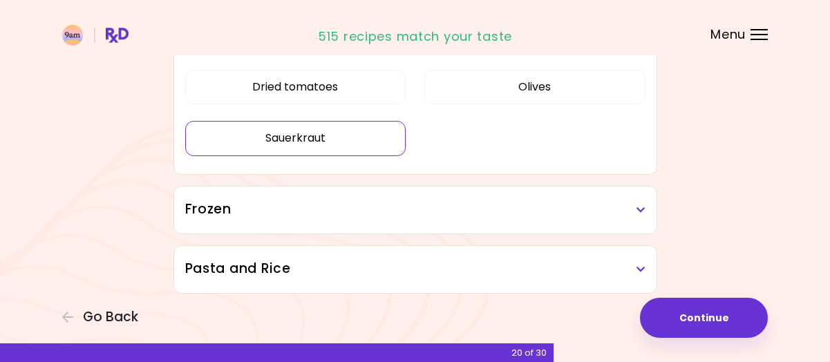
click at [339, 125] on button "Sauerkraut" at bounding box center [295, 138] width 221 height 35
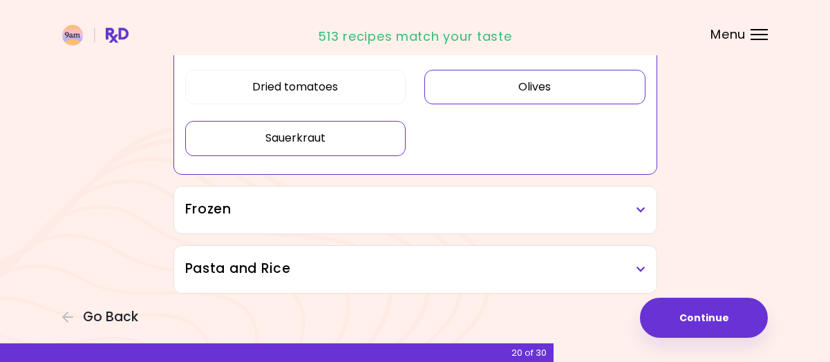
click at [510, 82] on button "Olives" at bounding box center [535, 87] width 221 height 35
click at [237, 222] on div "Frozen" at bounding box center [415, 210] width 483 height 47
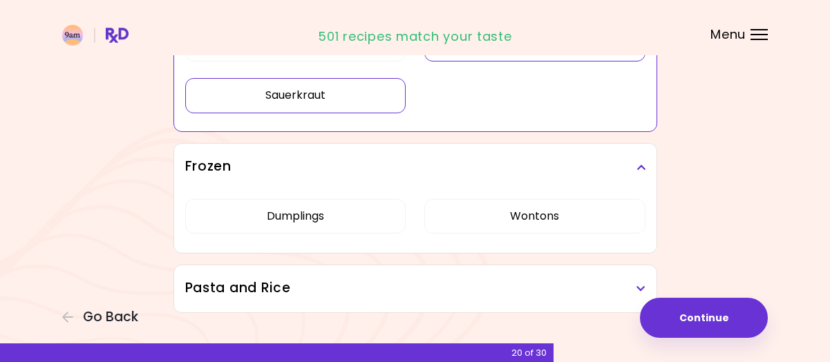
scroll to position [1025, 0]
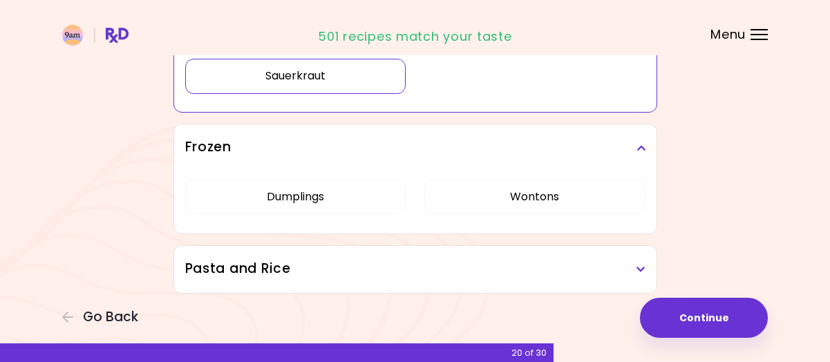
click at [245, 259] on h3 "Pasta and Rice" at bounding box center [415, 269] width 461 height 20
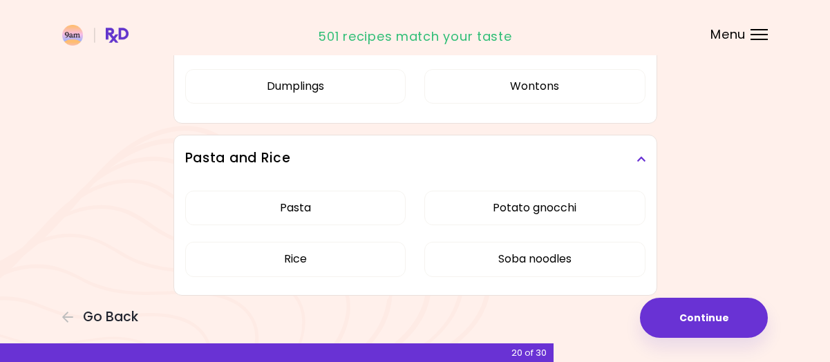
scroll to position [1137, 0]
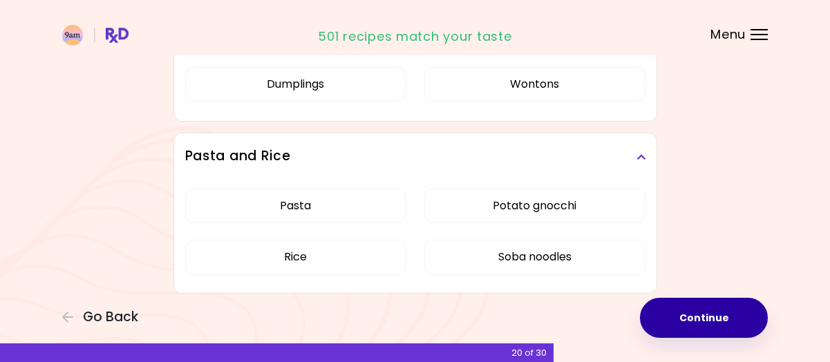
click at [681, 310] on button "Continue" at bounding box center [704, 318] width 128 height 40
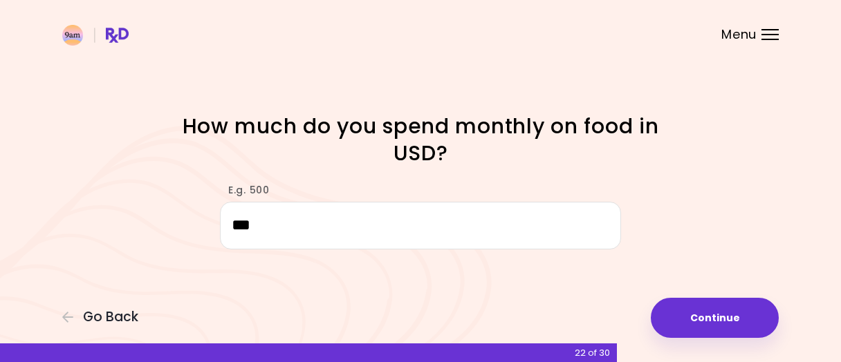
type input "***"
click at [790, 122] on div "Focusable invisible element How much do you spend monthly on food in USD? E.g. …" at bounding box center [420, 181] width 841 height 362
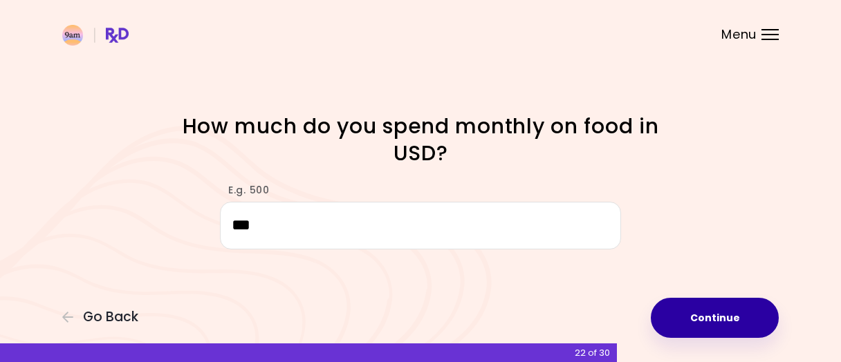
click at [707, 317] on button "Continue" at bounding box center [715, 318] width 128 height 40
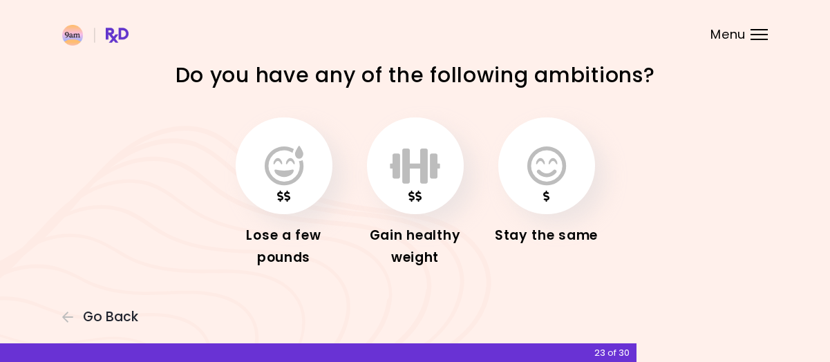
scroll to position [22, 0]
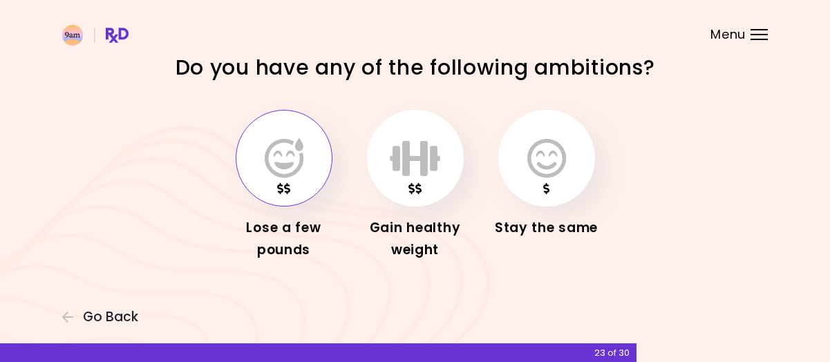
click at [275, 168] on icon "button" at bounding box center [284, 158] width 39 height 40
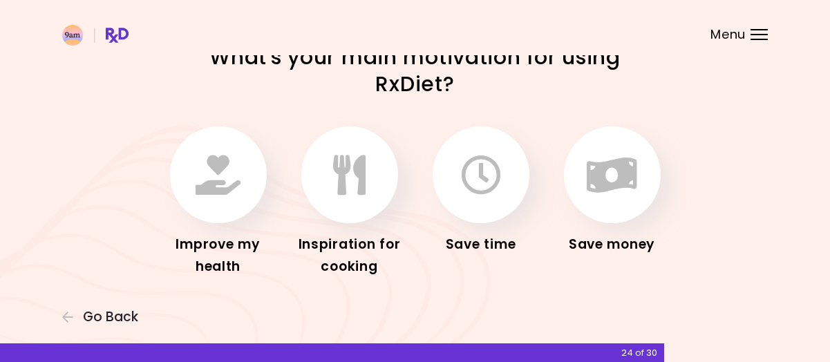
scroll to position [50, 0]
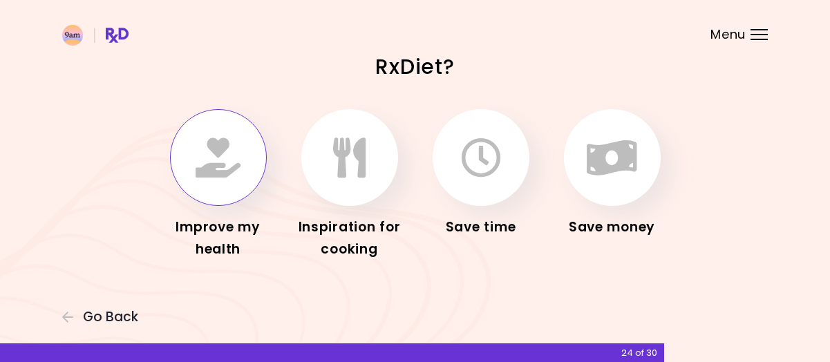
click at [222, 189] on button "button" at bounding box center [218, 157] width 97 height 97
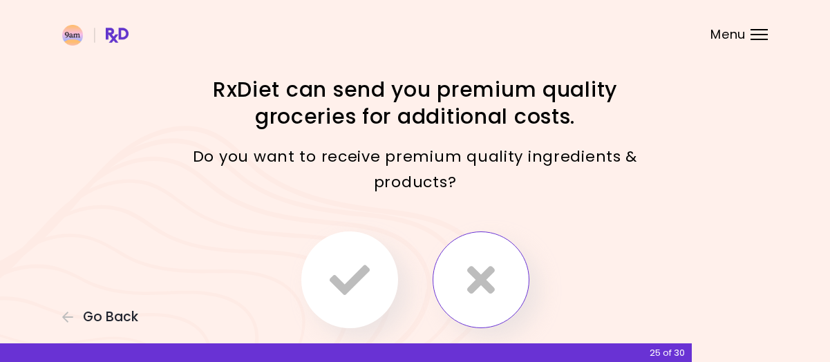
click at [488, 276] on icon "button" at bounding box center [481, 280] width 28 height 40
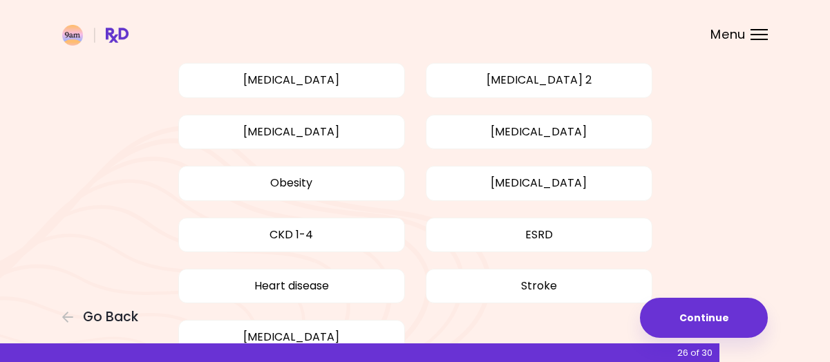
scroll to position [138, 0]
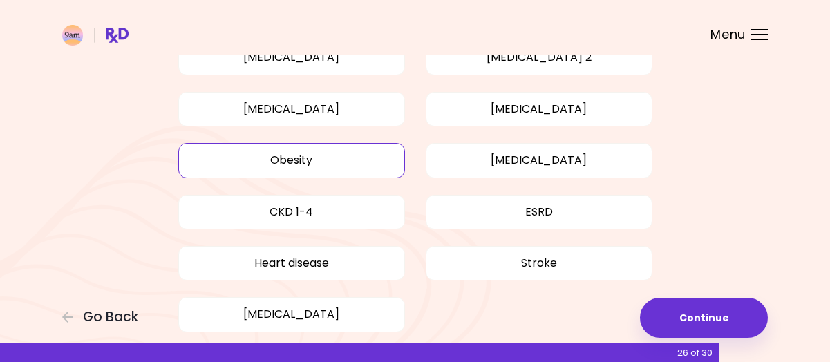
click at [372, 156] on button "Obesity" at bounding box center [291, 160] width 227 height 35
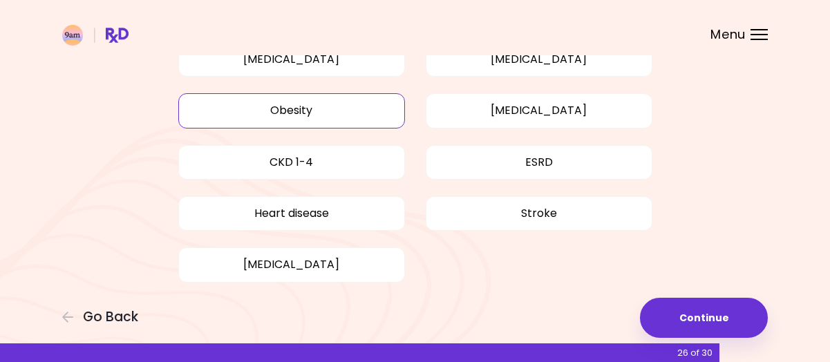
scroll to position [207, 0]
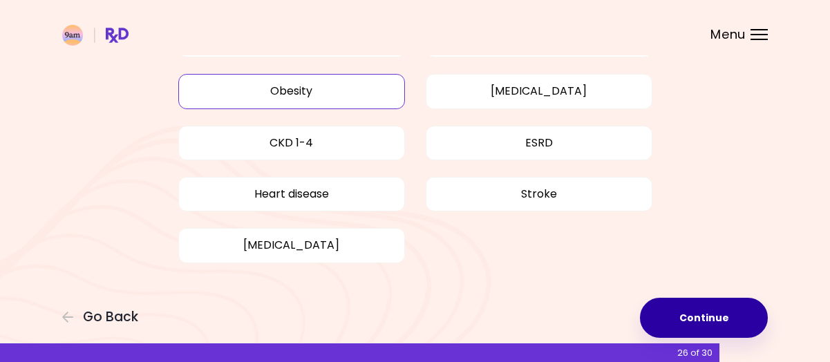
click at [748, 315] on button "Continue" at bounding box center [704, 318] width 128 height 40
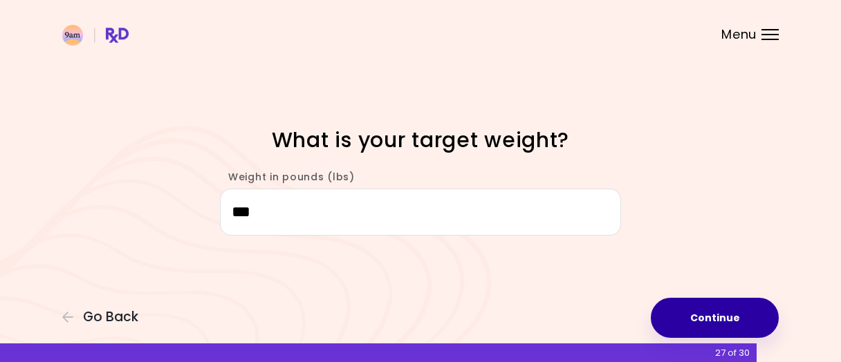
type input "***"
click at [669, 320] on button "Continue" at bounding box center [715, 318] width 128 height 40
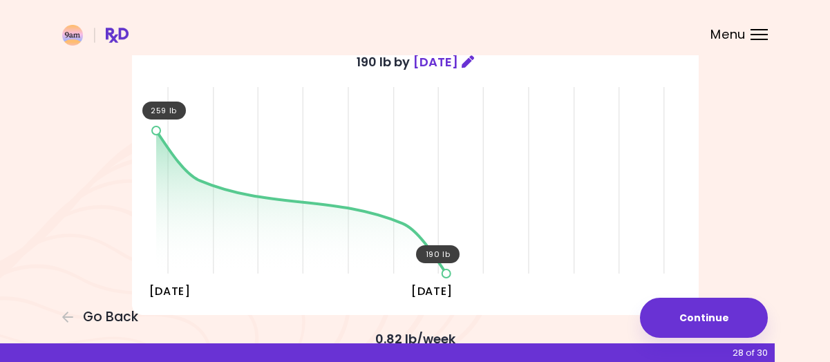
scroll to position [277, 0]
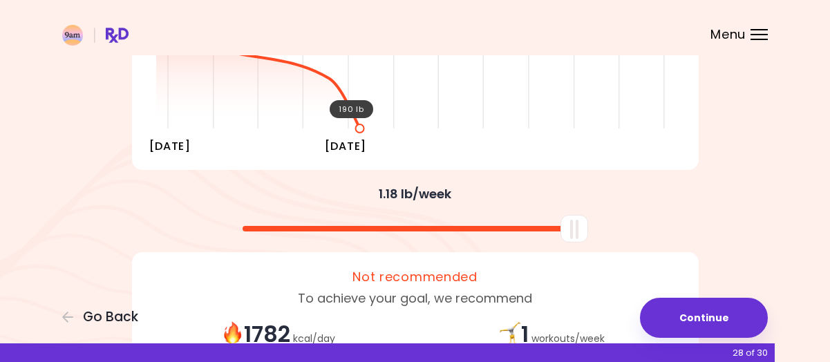
drag, startPoint x: 418, startPoint y: 227, endPoint x: 679, endPoint y: 223, distance: 261.4
click at [679, 223] on div at bounding box center [415, 223] width 581 height 37
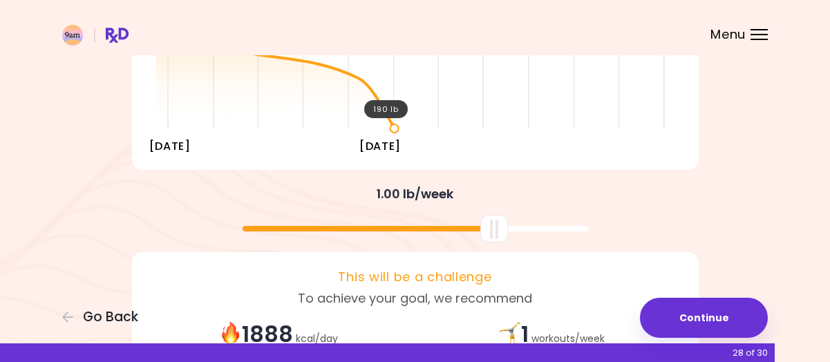
drag, startPoint x: 573, startPoint y: 230, endPoint x: 492, endPoint y: 239, distance: 80.6
click at [492, 239] on div at bounding box center [495, 229] width 28 height 28
click at [725, 208] on div at bounding box center [416, 223] width 664 height 37
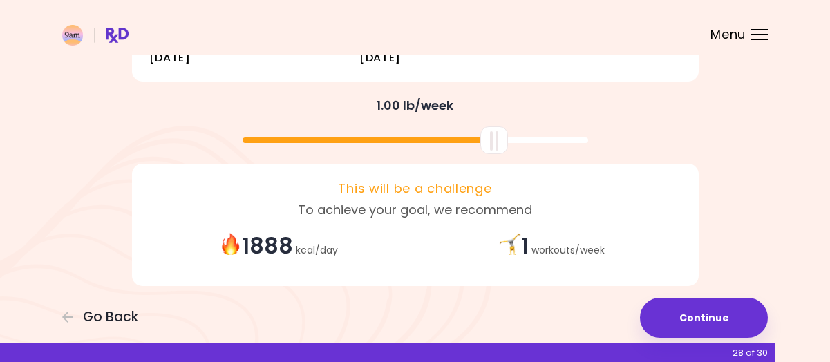
scroll to position [375, 0]
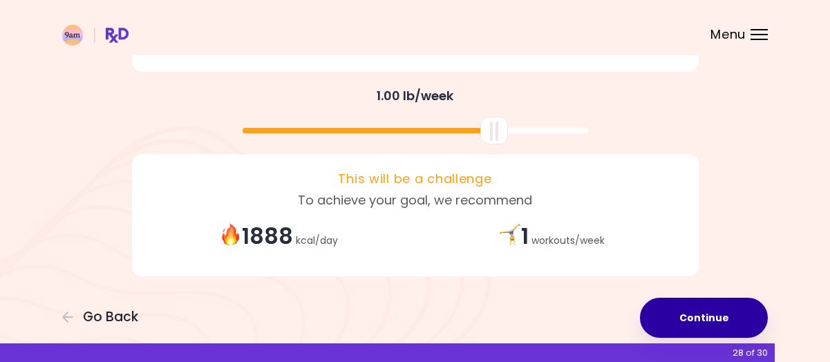
click at [715, 317] on button "Continue" at bounding box center [704, 318] width 128 height 40
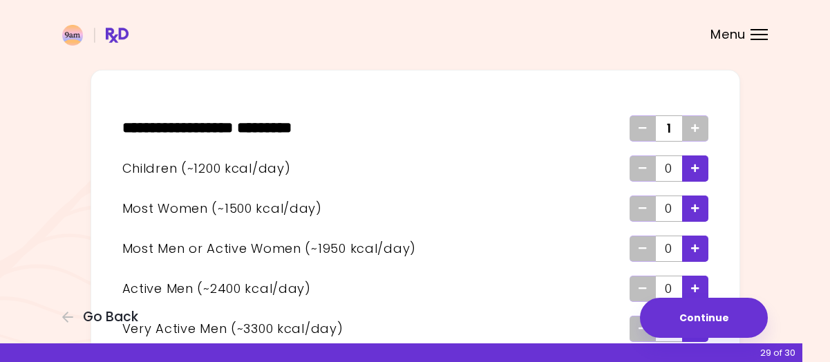
scroll to position [69, 0]
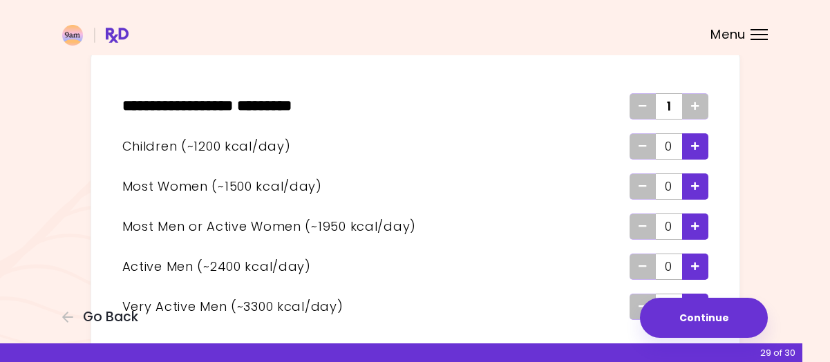
click at [702, 147] on div "Add - Child" at bounding box center [695, 146] width 26 height 26
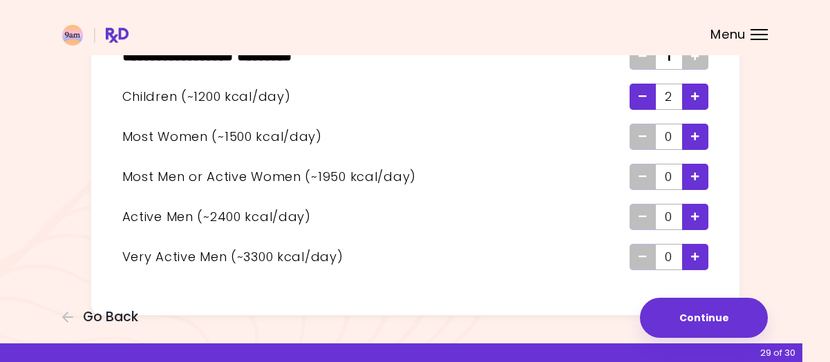
scroll to position [138, 0]
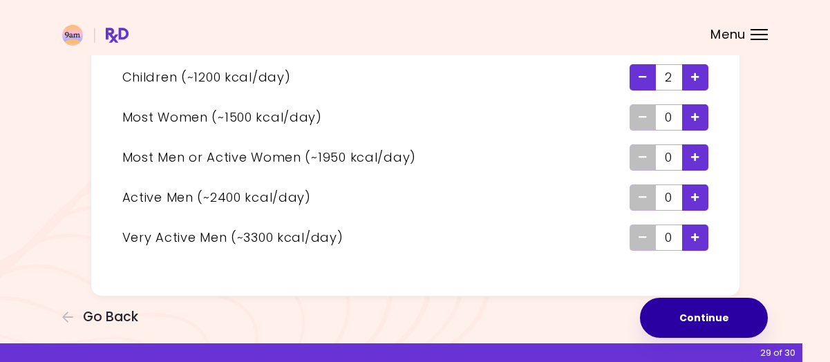
click at [735, 326] on button "Continue" at bounding box center [704, 318] width 128 height 40
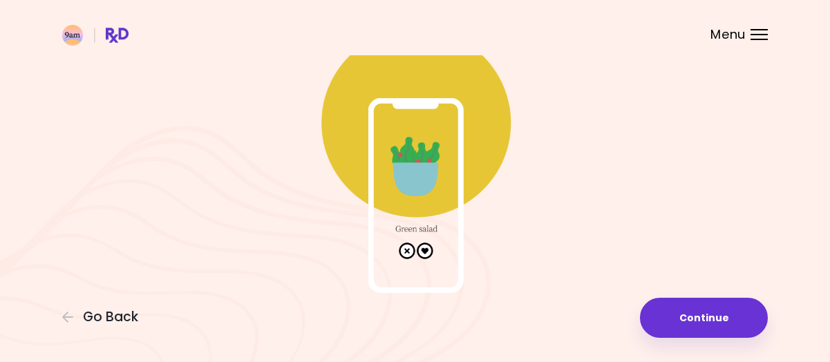
scroll to position [118, 0]
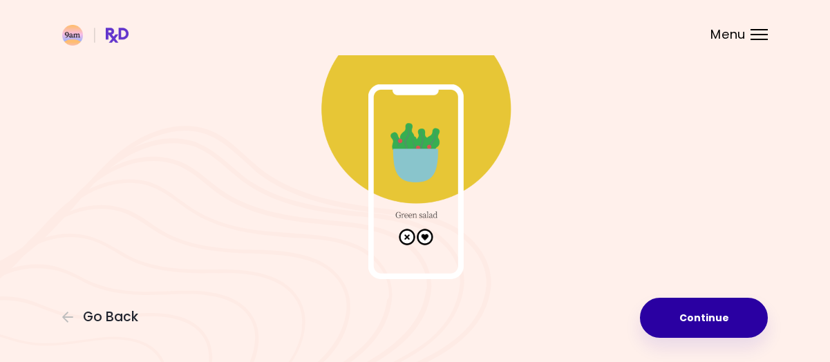
click at [711, 304] on button "Continue" at bounding box center [704, 318] width 128 height 40
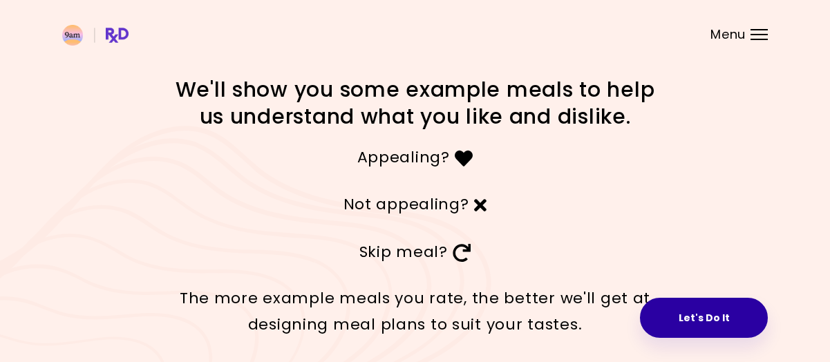
click at [700, 313] on button "Let's Do It" at bounding box center [704, 318] width 128 height 40
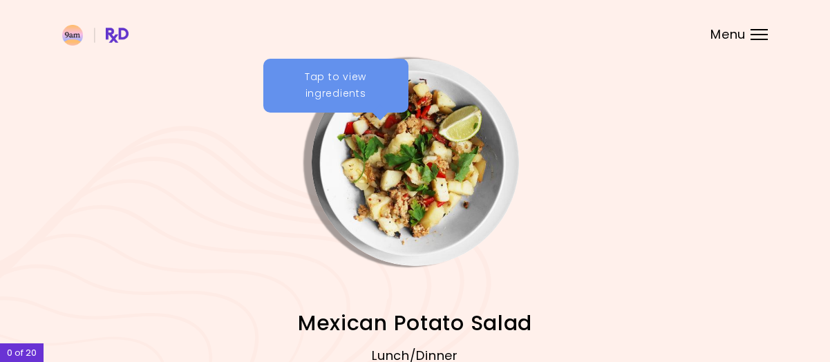
click at [328, 82] on div "Tap to view ingredients" at bounding box center [335, 86] width 145 height 54
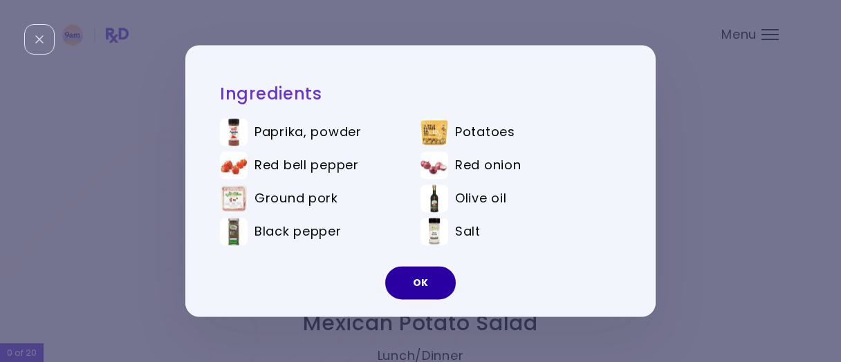
click at [433, 290] on button "OK" at bounding box center [420, 283] width 71 height 33
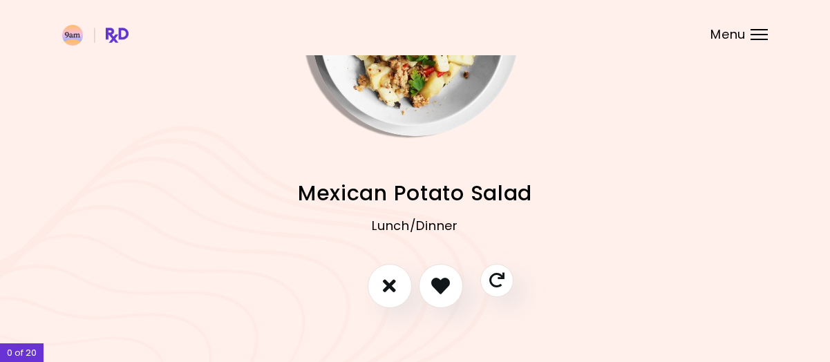
scroll to position [148, 0]
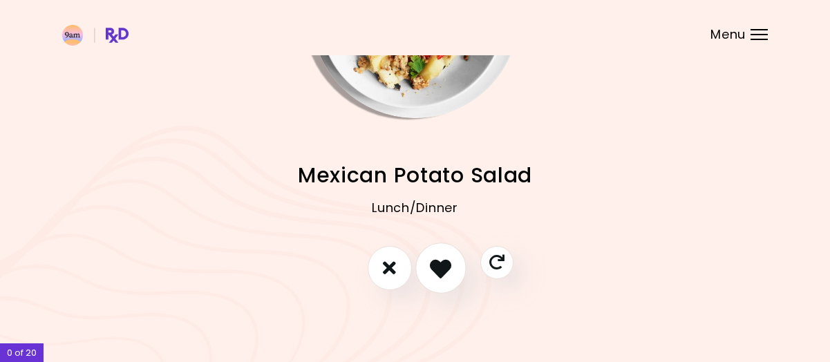
click at [449, 268] on icon "I like this recipe" at bounding box center [440, 267] width 21 height 21
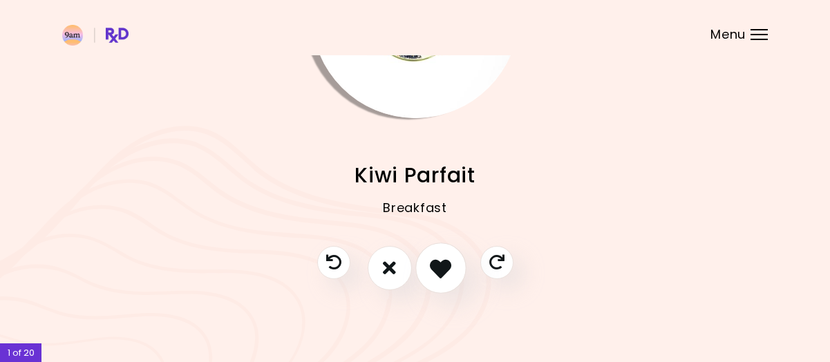
click at [449, 266] on icon "I like this recipe" at bounding box center [440, 267] width 21 height 21
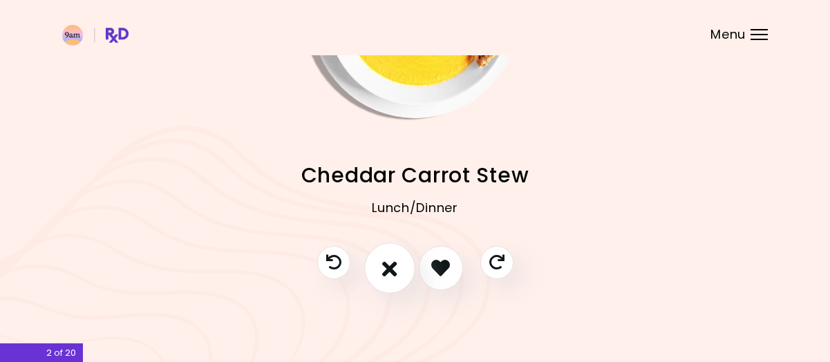
click at [382, 265] on icon "I don't like this recipe" at bounding box center [389, 267] width 15 height 21
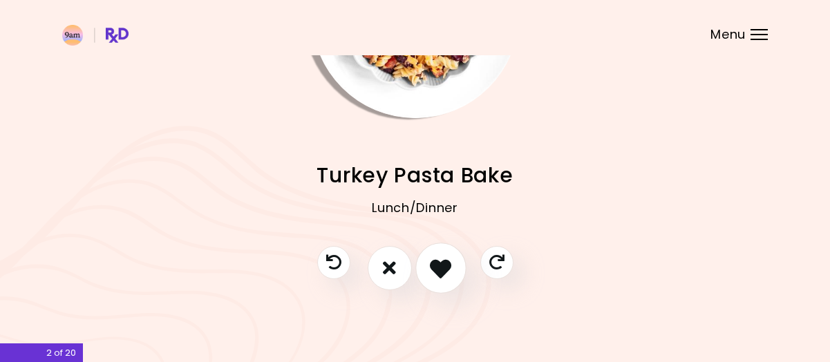
click at [449, 273] on icon "I like this recipe" at bounding box center [440, 267] width 21 height 21
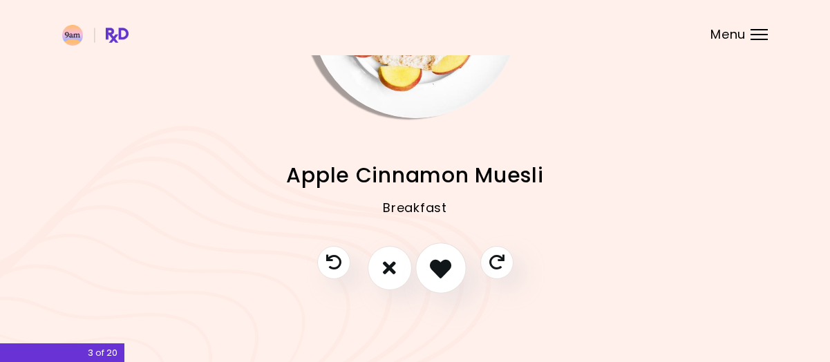
click at [433, 263] on icon "I like this recipe" at bounding box center [440, 267] width 21 height 21
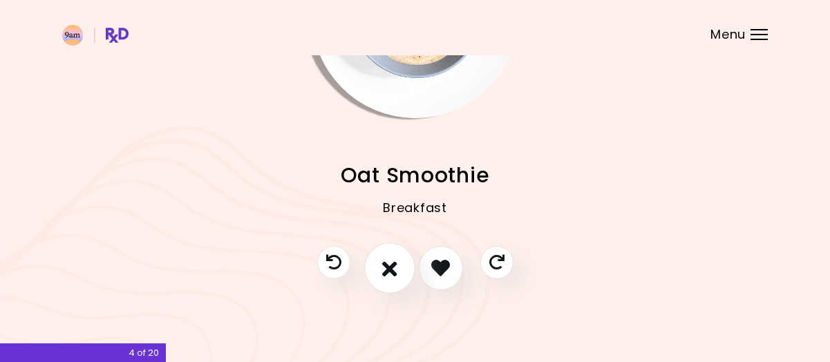
click at [382, 259] on icon "I don't like this recipe" at bounding box center [389, 267] width 15 height 21
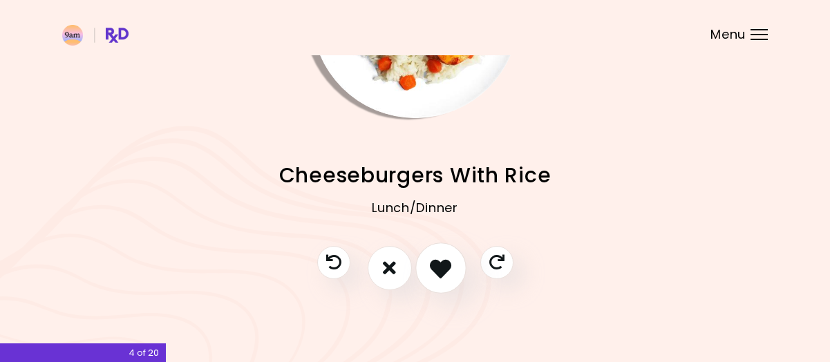
click at [454, 259] on button "I like this recipe" at bounding box center [441, 268] width 51 height 51
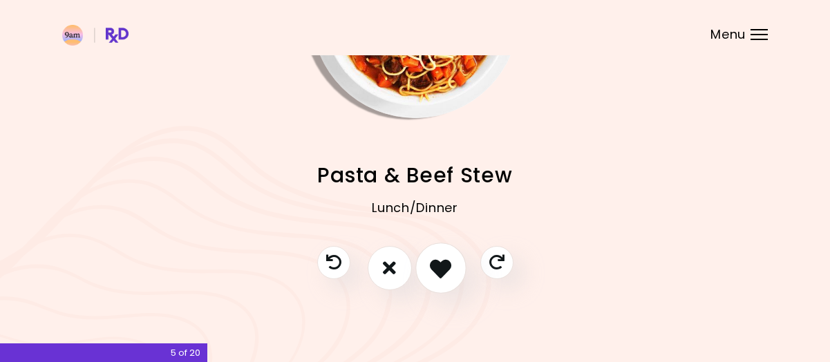
click at [442, 270] on icon "I like this recipe" at bounding box center [440, 267] width 21 height 21
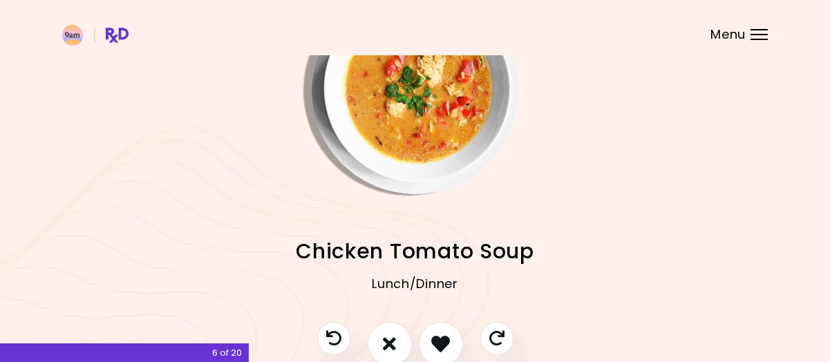
scroll to position [138, 0]
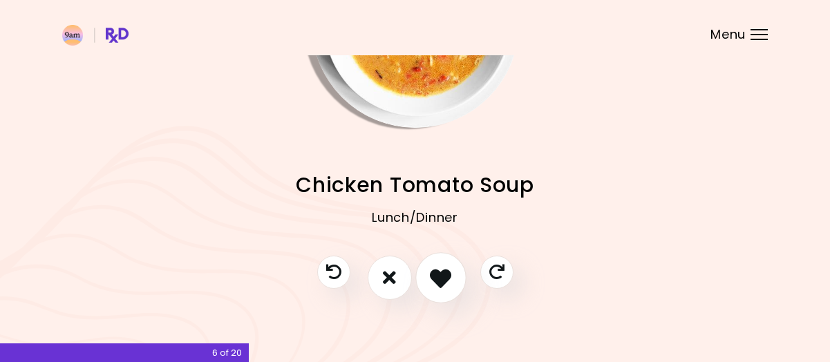
click at [429, 276] on button "I like this recipe" at bounding box center [441, 277] width 51 height 51
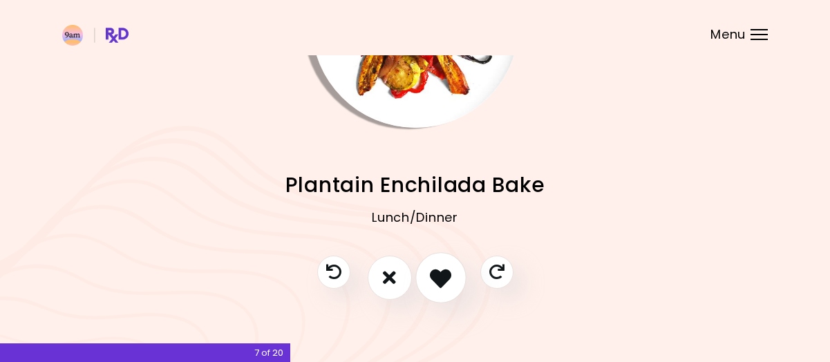
click at [442, 278] on icon "I like this recipe" at bounding box center [440, 277] width 21 height 21
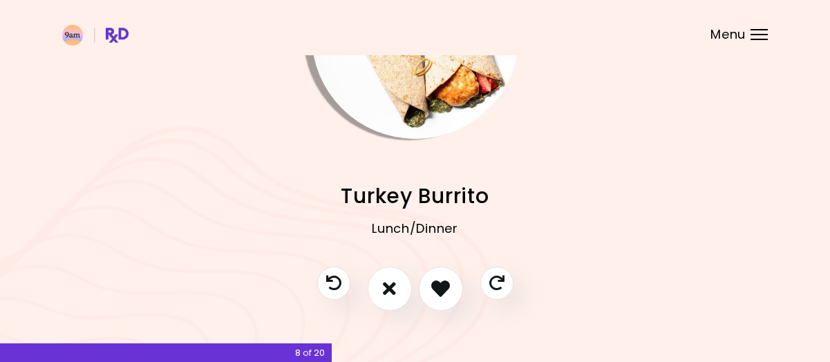
scroll to position [0, 0]
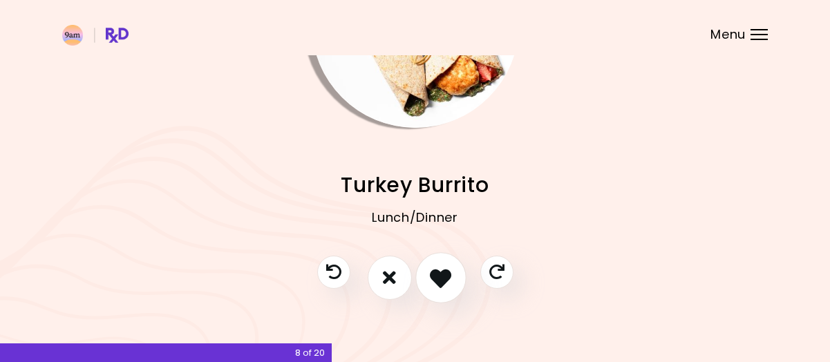
click at [430, 281] on icon "I like this recipe" at bounding box center [440, 277] width 21 height 21
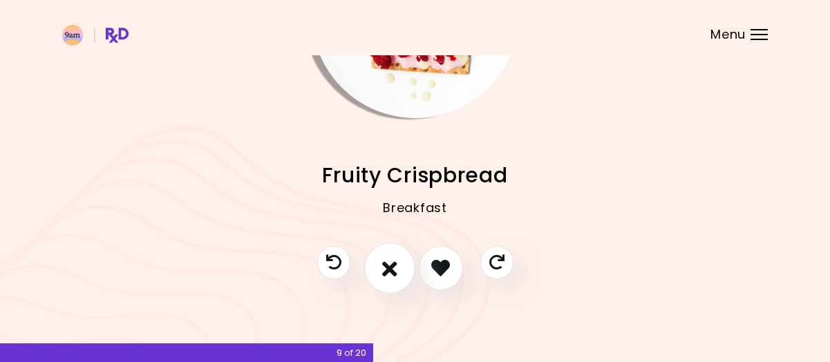
click at [384, 274] on icon "I don't like this recipe" at bounding box center [389, 267] width 15 height 21
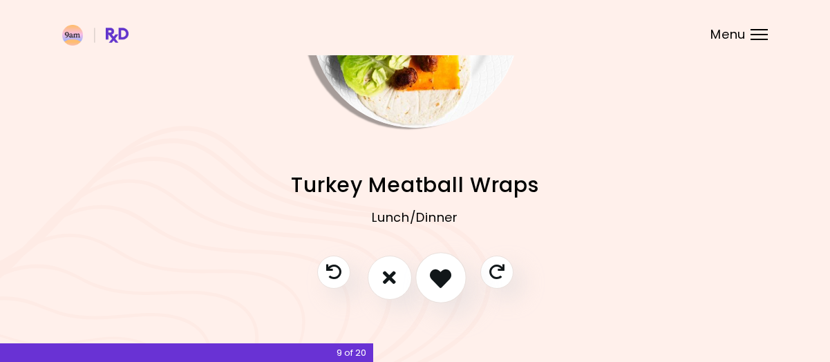
click at [428, 272] on button "I like this recipe" at bounding box center [441, 277] width 51 height 51
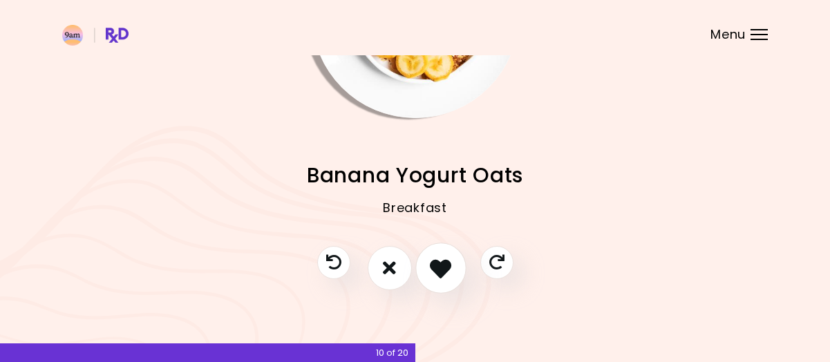
click at [431, 272] on icon "I like this recipe" at bounding box center [440, 267] width 21 height 21
